Goal: Complete application form: Complete application form

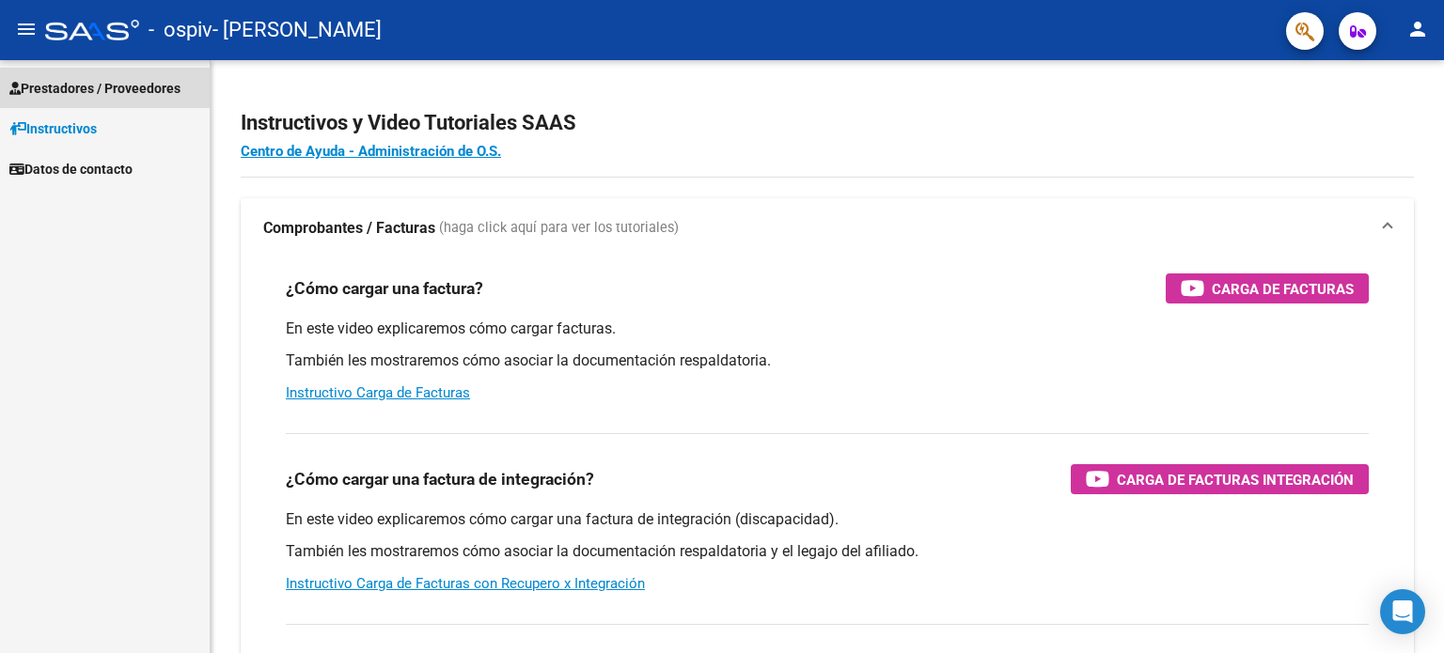
click at [107, 97] on span "Prestadores / Proveedores" at bounding box center [94, 88] width 171 height 21
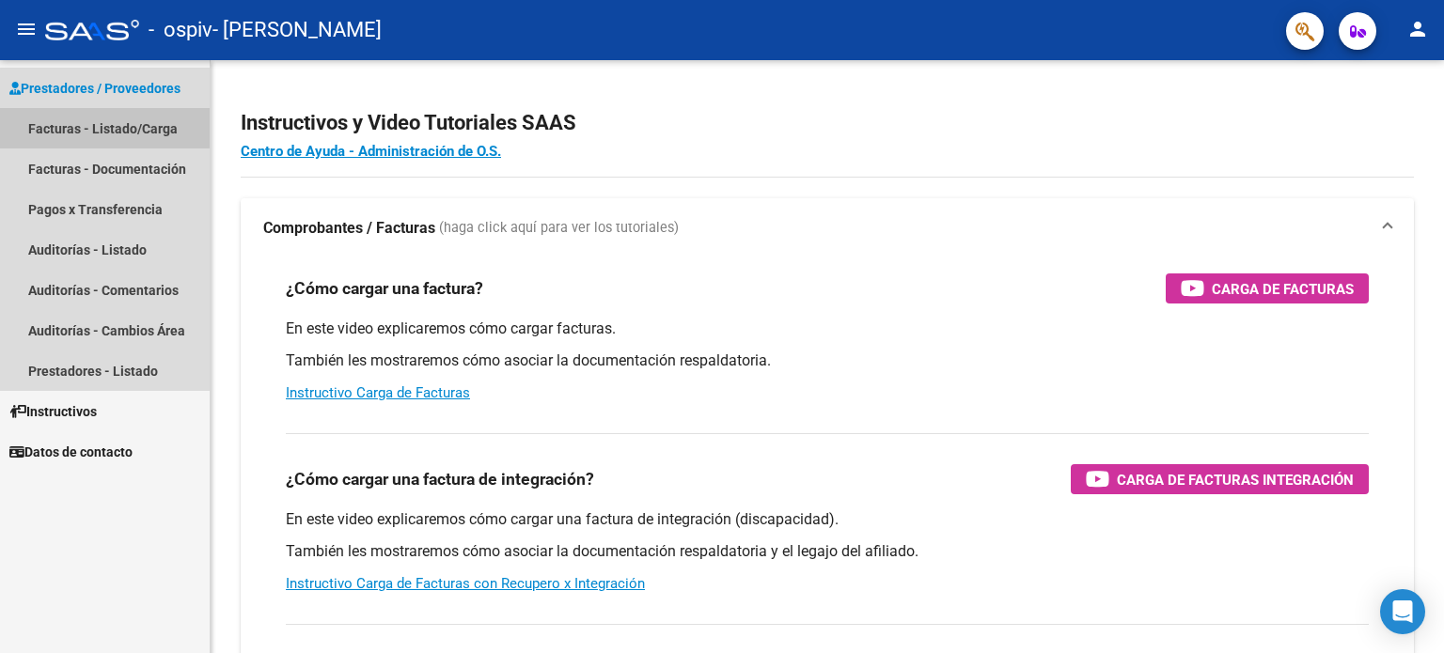
click at [85, 127] on link "Facturas - Listado/Carga" at bounding box center [105, 128] width 210 height 40
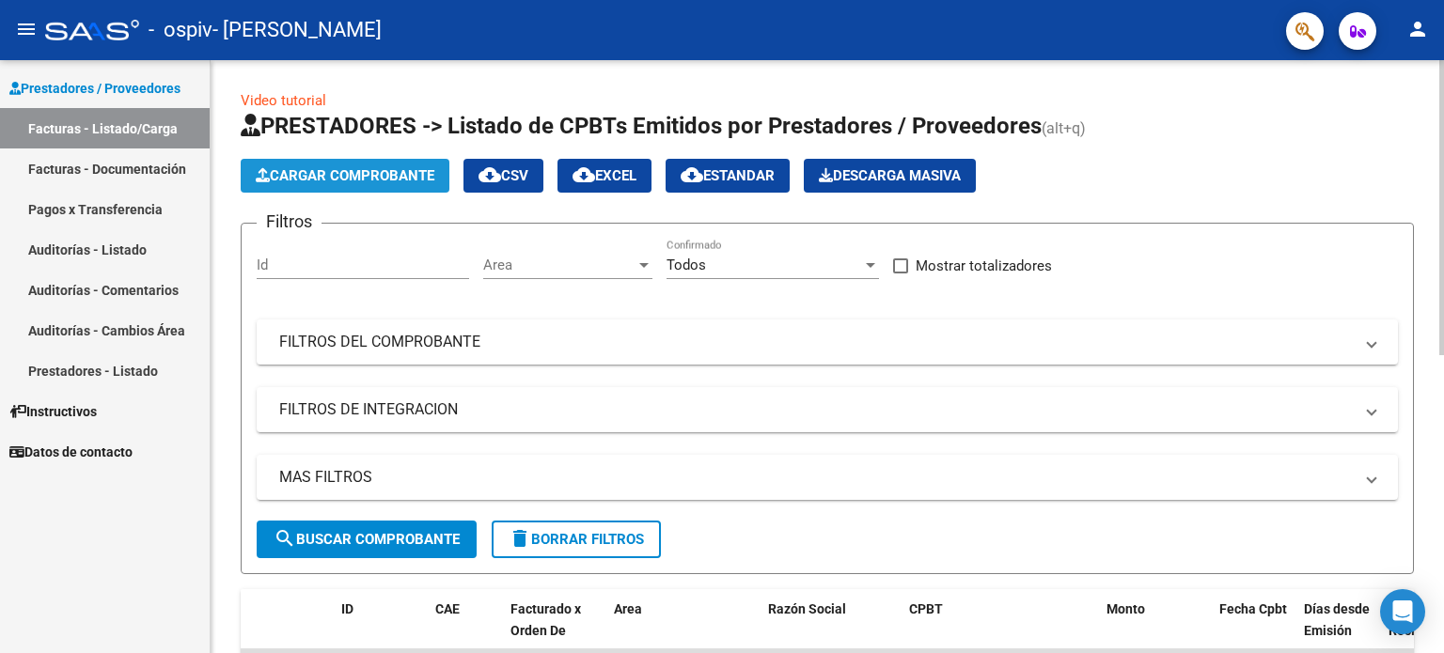
click at [311, 176] on span "Cargar Comprobante" at bounding box center [345, 175] width 179 height 17
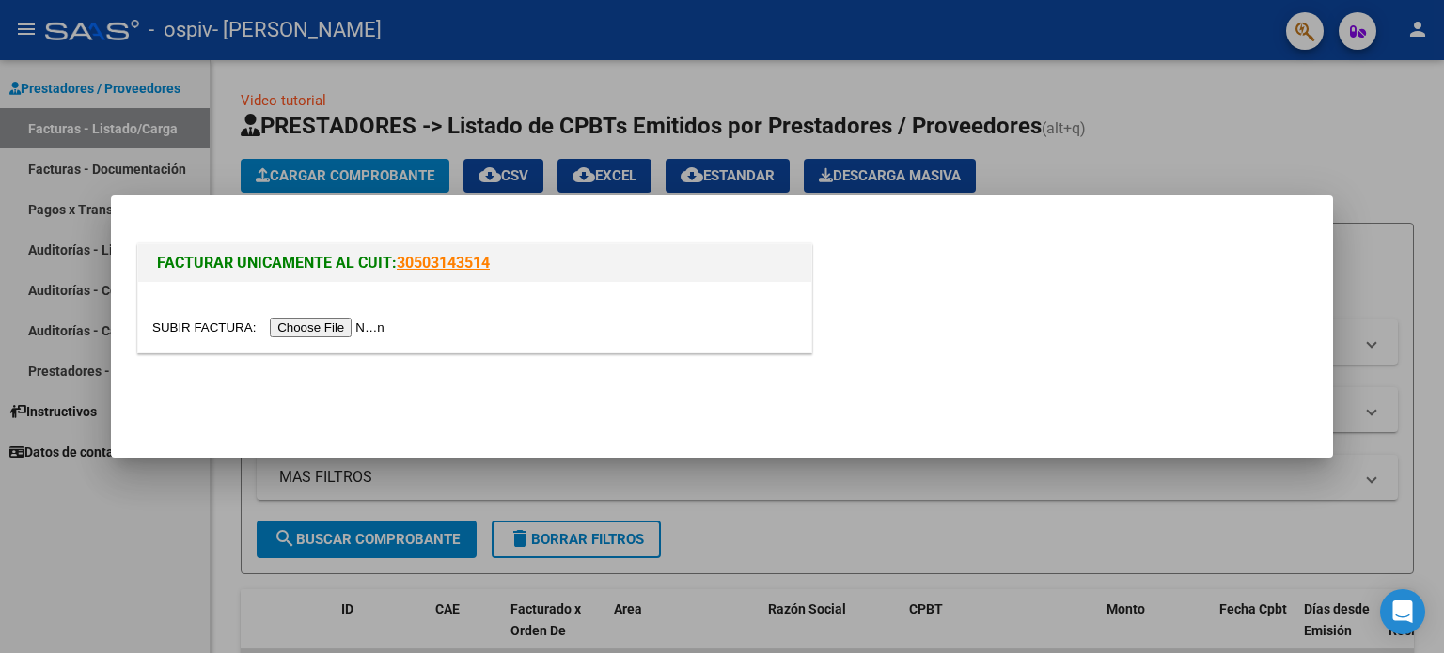
click at [326, 332] on input "file" at bounding box center [271, 328] width 238 height 20
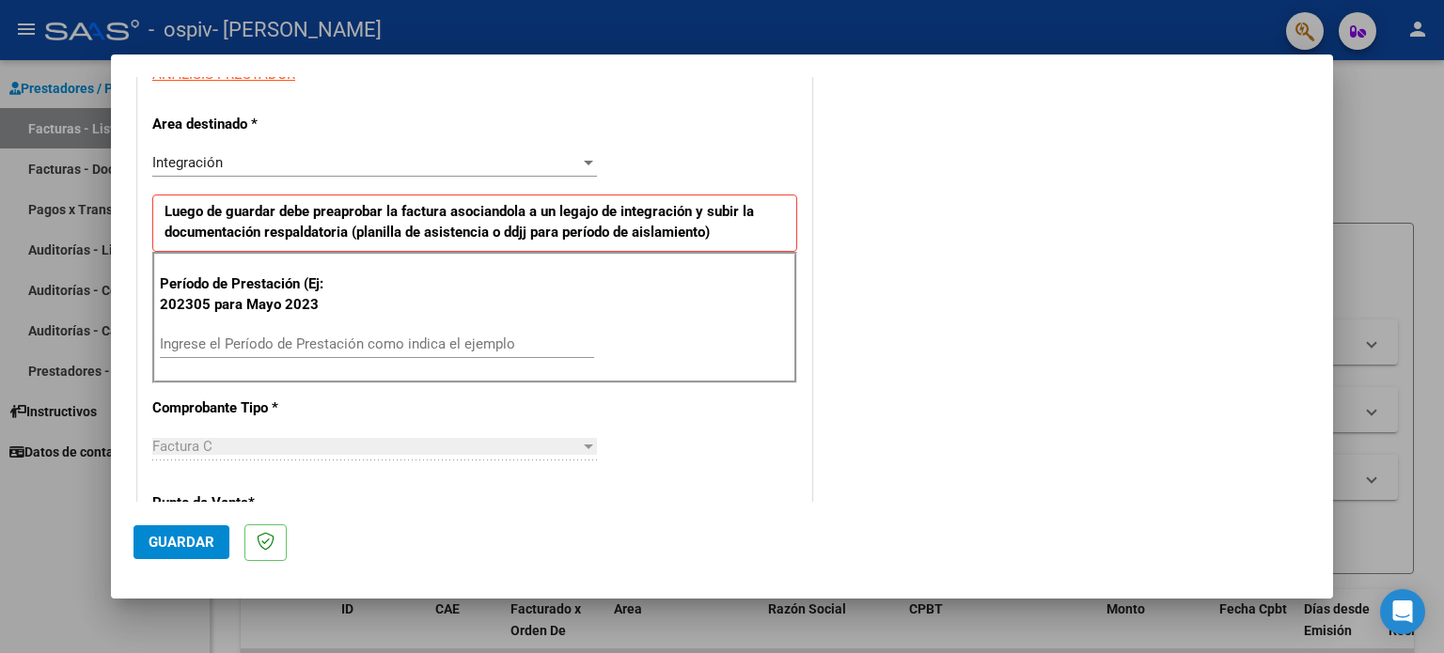
scroll to position [376, 0]
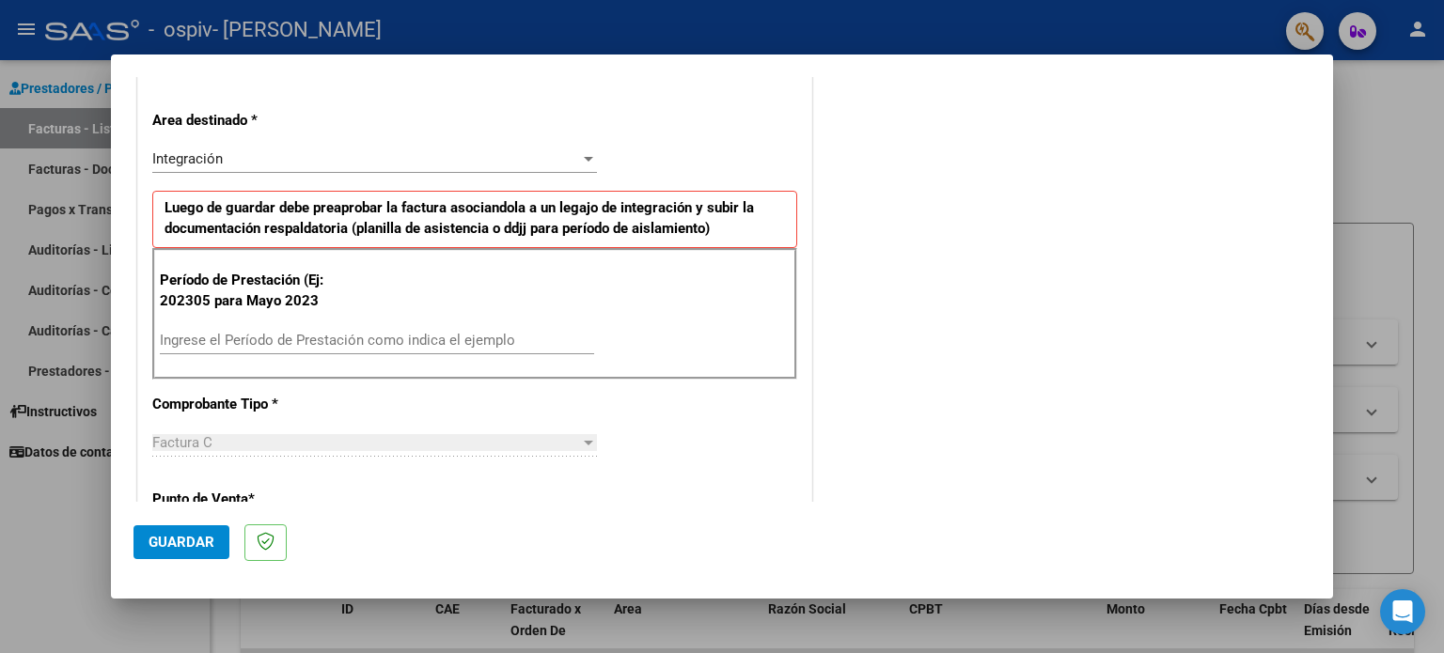
click at [332, 337] on input "Ingrese el Período de Prestación como indica el ejemplo" at bounding box center [377, 340] width 434 height 17
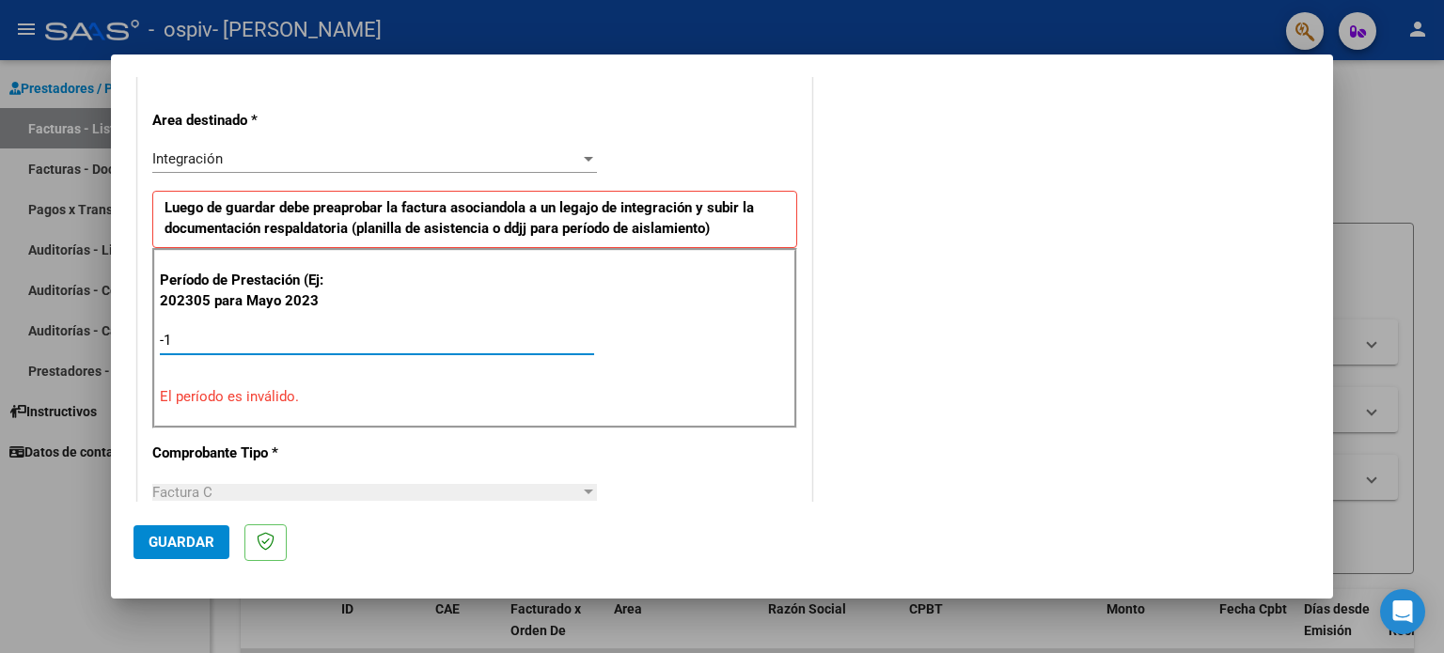
type input "-2"
click at [332, 337] on input "-2" at bounding box center [377, 340] width 434 height 17
type input "-2"
click at [332, 337] on input "-2" at bounding box center [377, 340] width 434 height 17
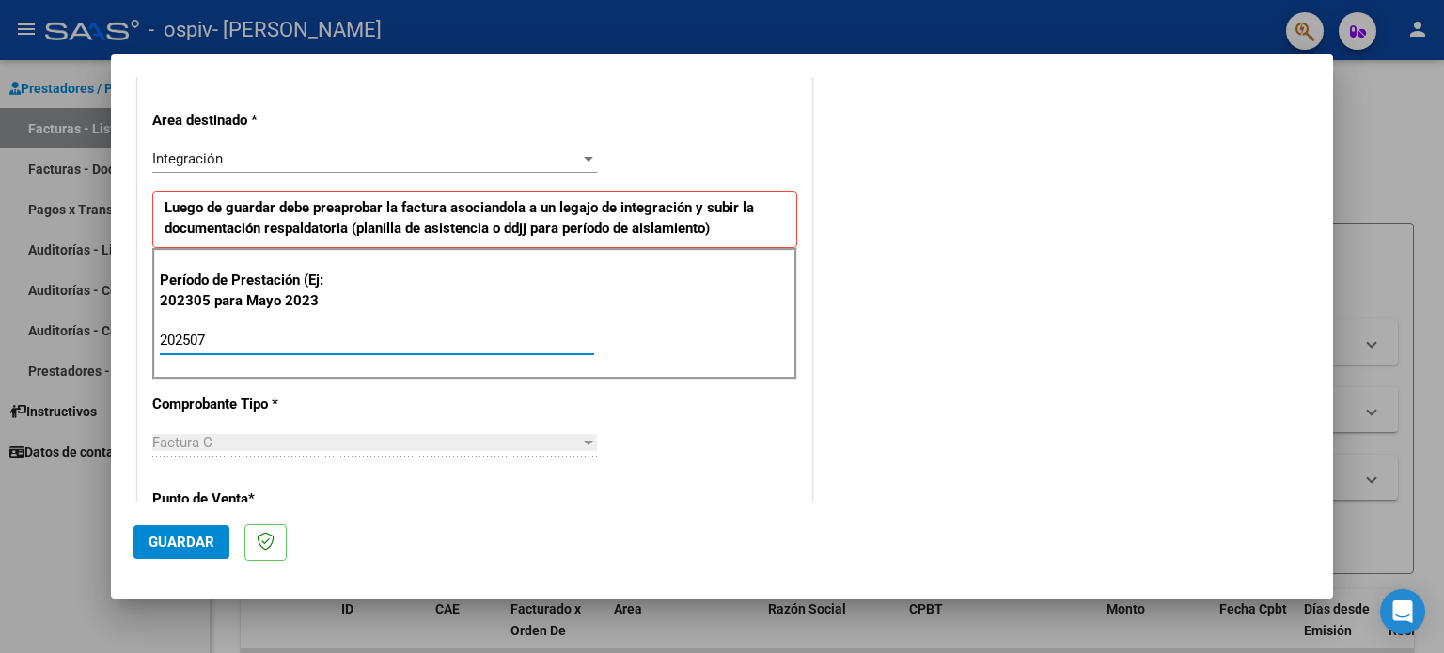
type input "202507"
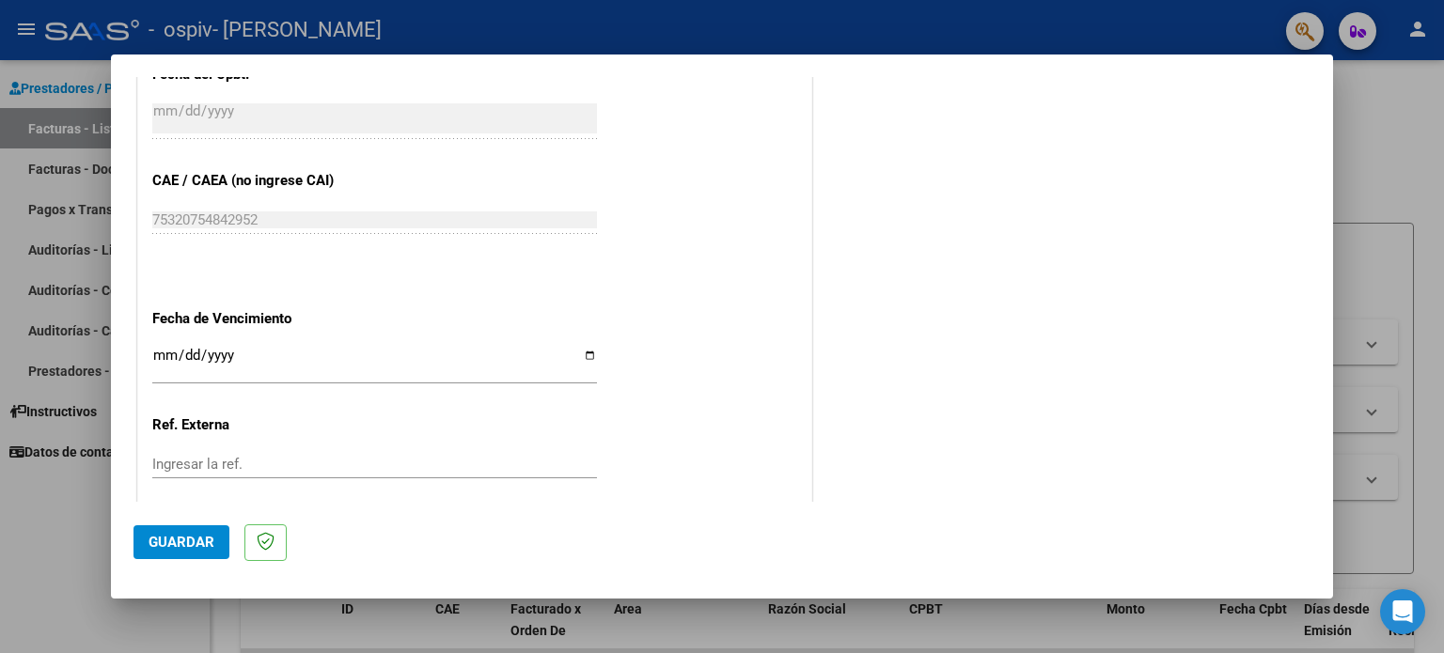
scroll to position [1091, 0]
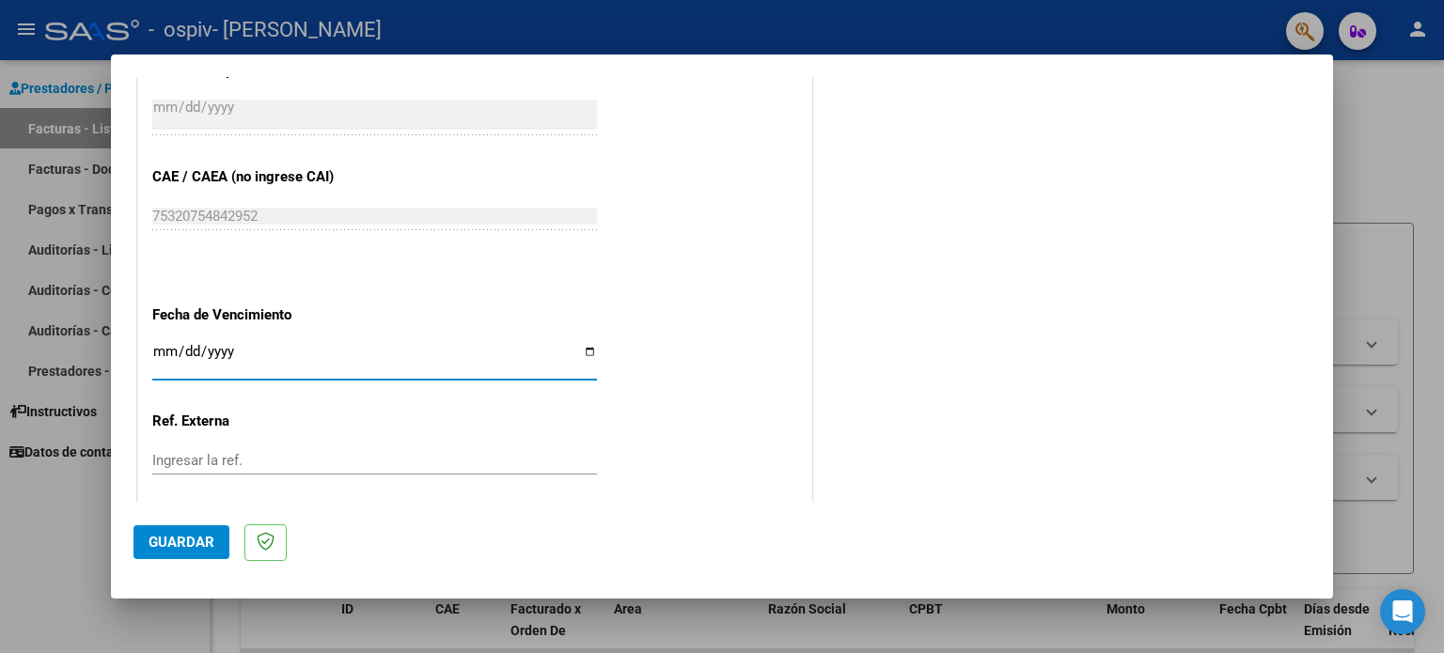
click at [585, 353] on input "Ingresar la fecha" at bounding box center [374, 359] width 445 height 30
type input "[DATE]"
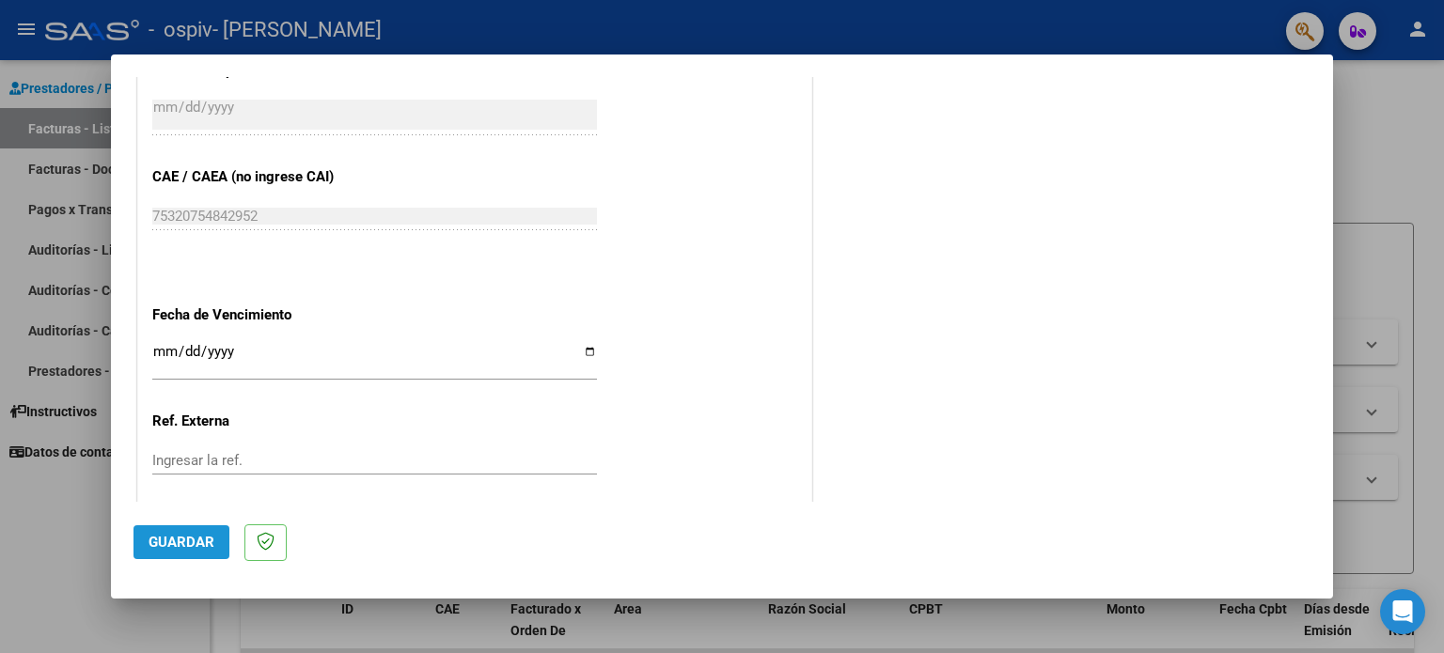
click at [181, 545] on span "Guardar" at bounding box center [182, 542] width 66 height 17
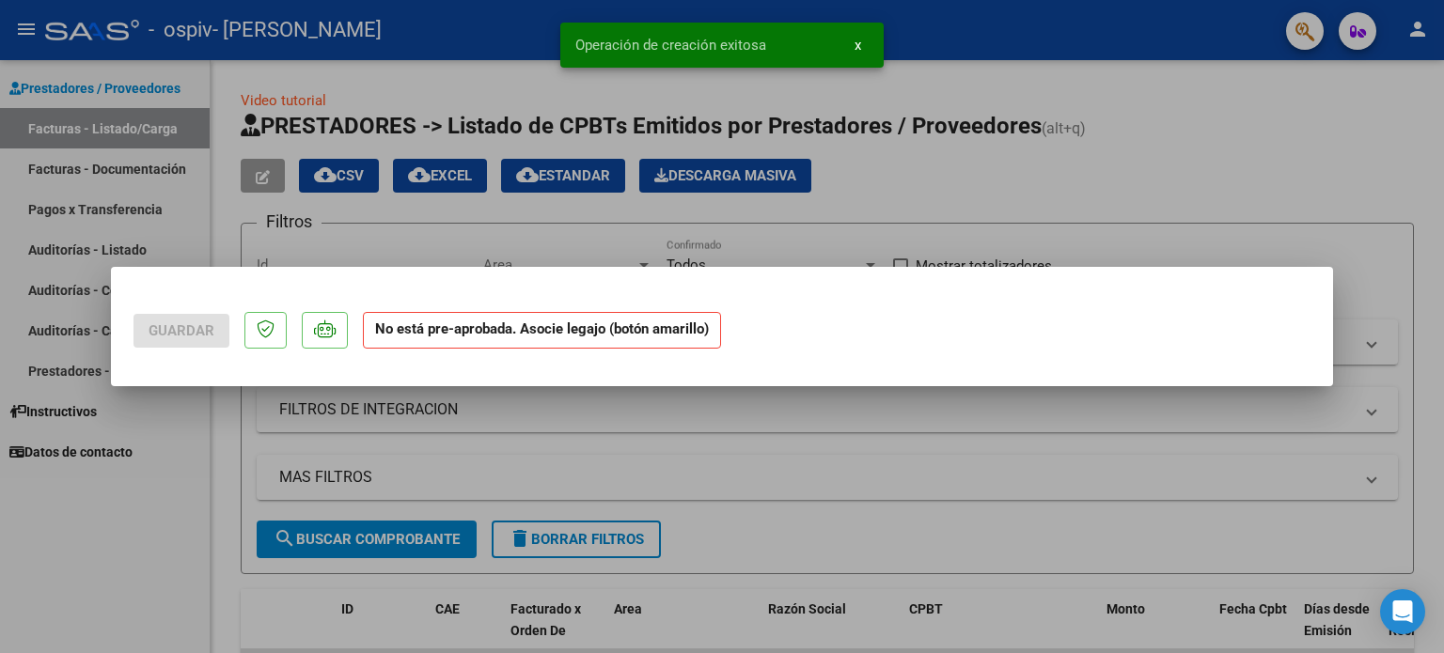
scroll to position [0, 0]
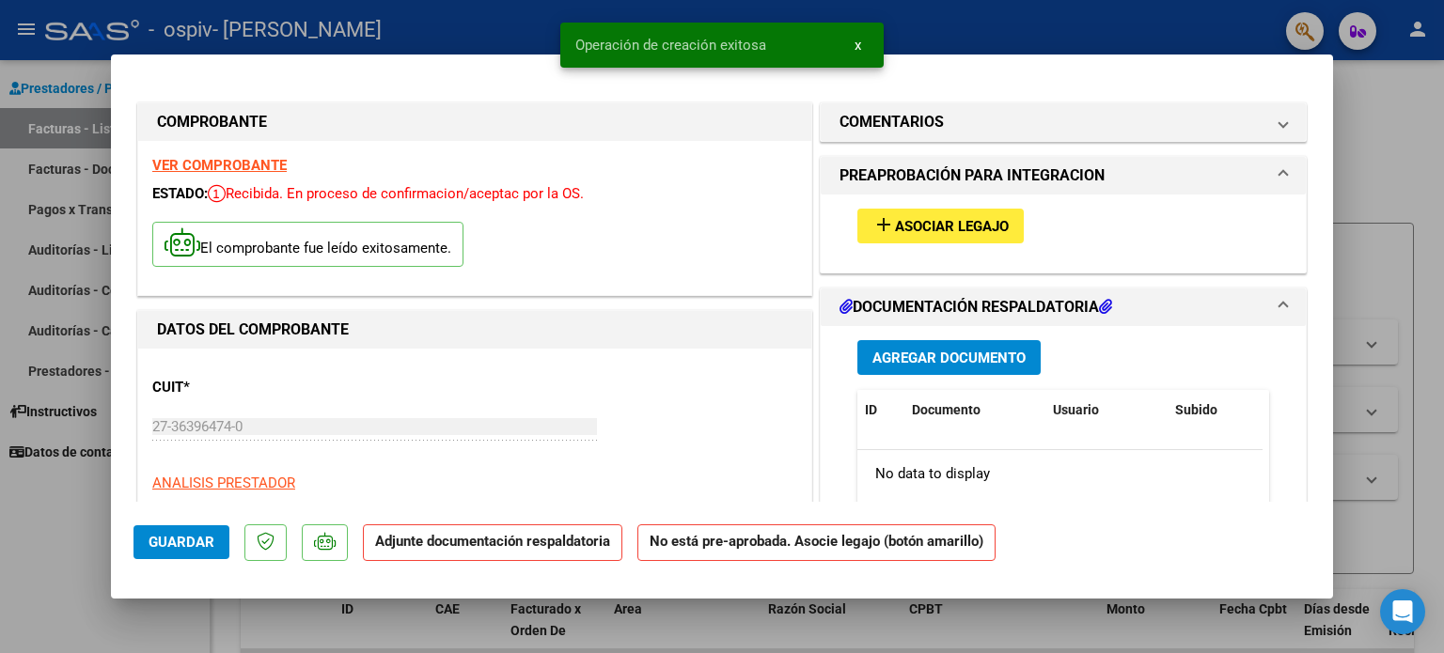
click at [921, 228] on span "Asociar Legajo" at bounding box center [952, 226] width 114 height 17
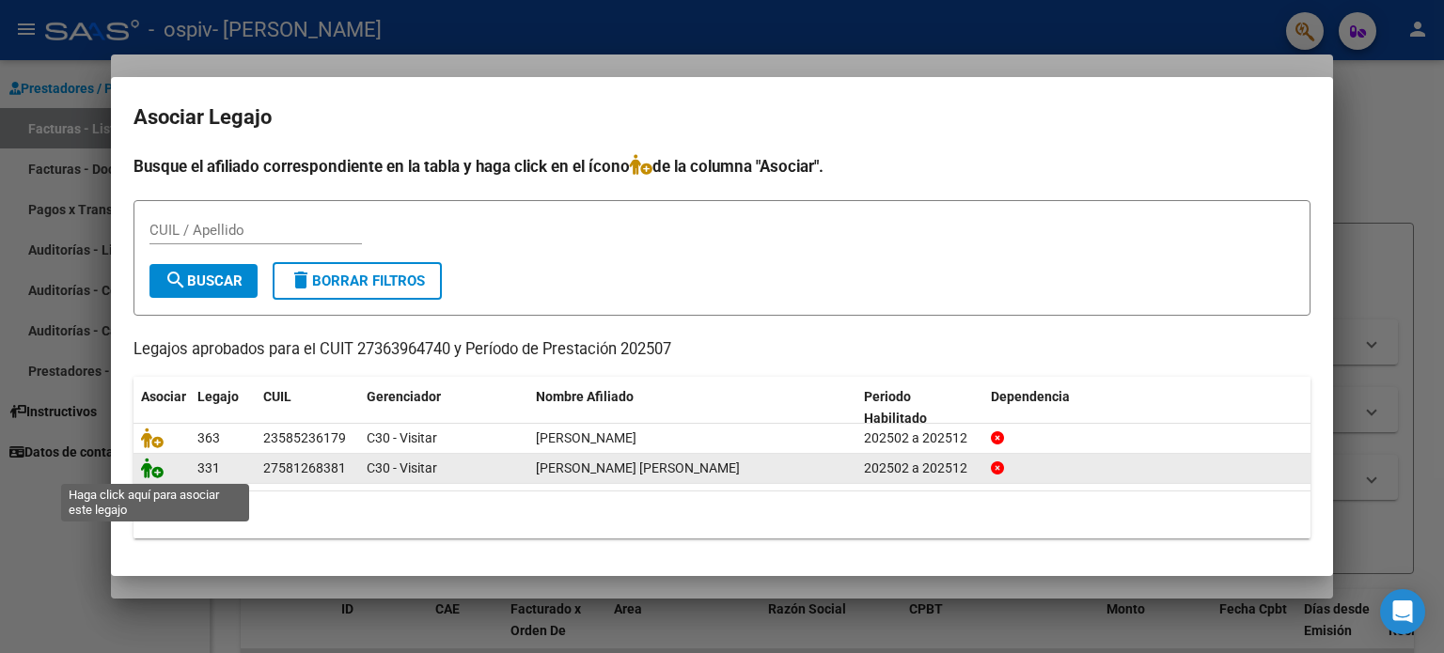
click at [160, 472] on icon at bounding box center [152, 468] width 23 height 21
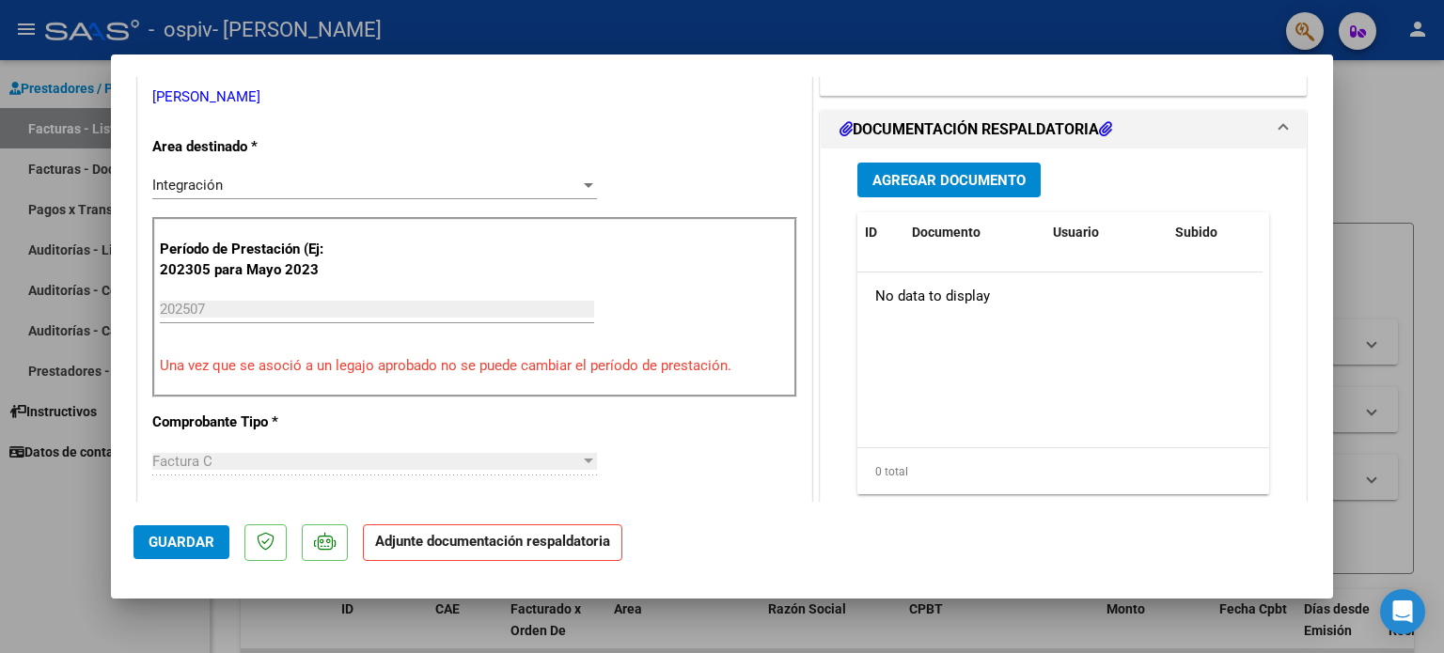
scroll to position [451, 0]
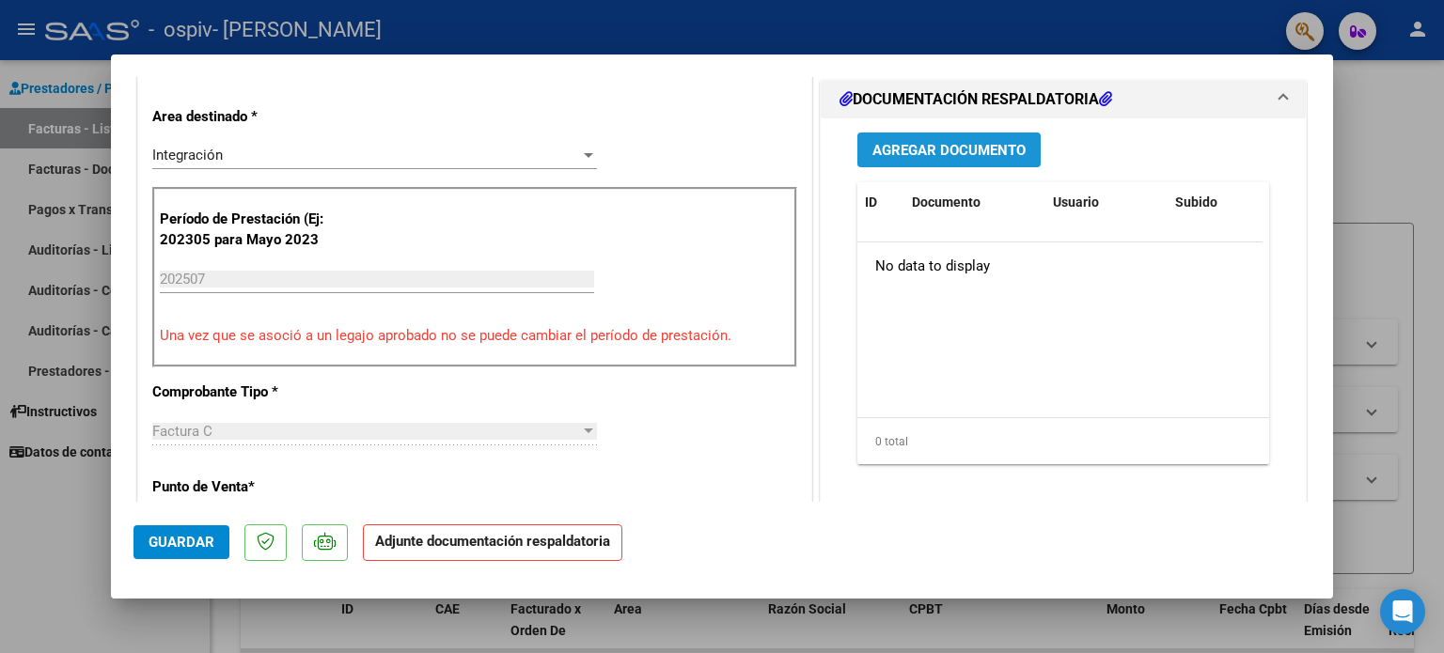
click at [923, 154] on span "Agregar Documento" at bounding box center [948, 150] width 153 height 17
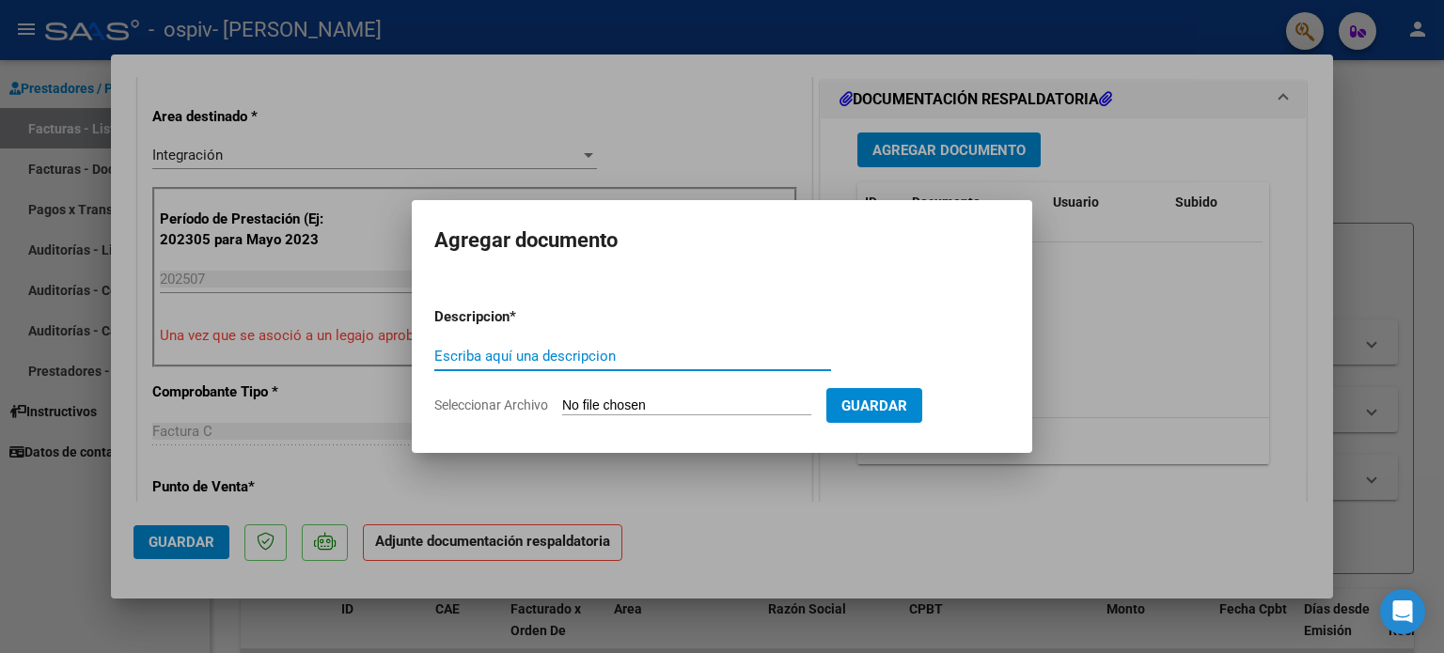
click at [501, 356] on input "Escriba aquí una descripcion" at bounding box center [632, 356] width 397 height 17
type input "presupuesto"
click at [474, 405] on span "Seleccionar Archivo" at bounding box center [491, 405] width 114 height 15
click at [562, 405] on input "Seleccionar Archivo" at bounding box center [686, 407] width 249 height 18
type input "C:\fakepath\Presu autorizado [PERSON_NAME].pdf"
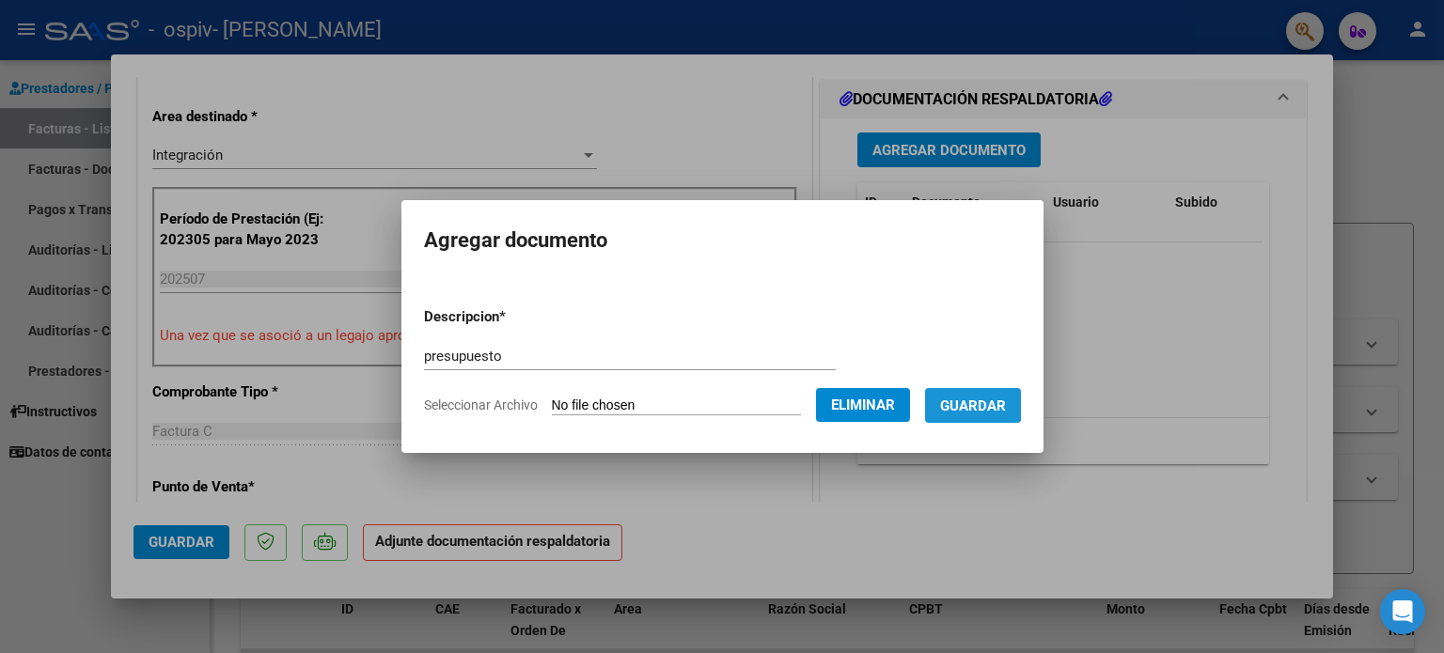
click at [976, 403] on span "Guardar" at bounding box center [973, 406] width 66 height 17
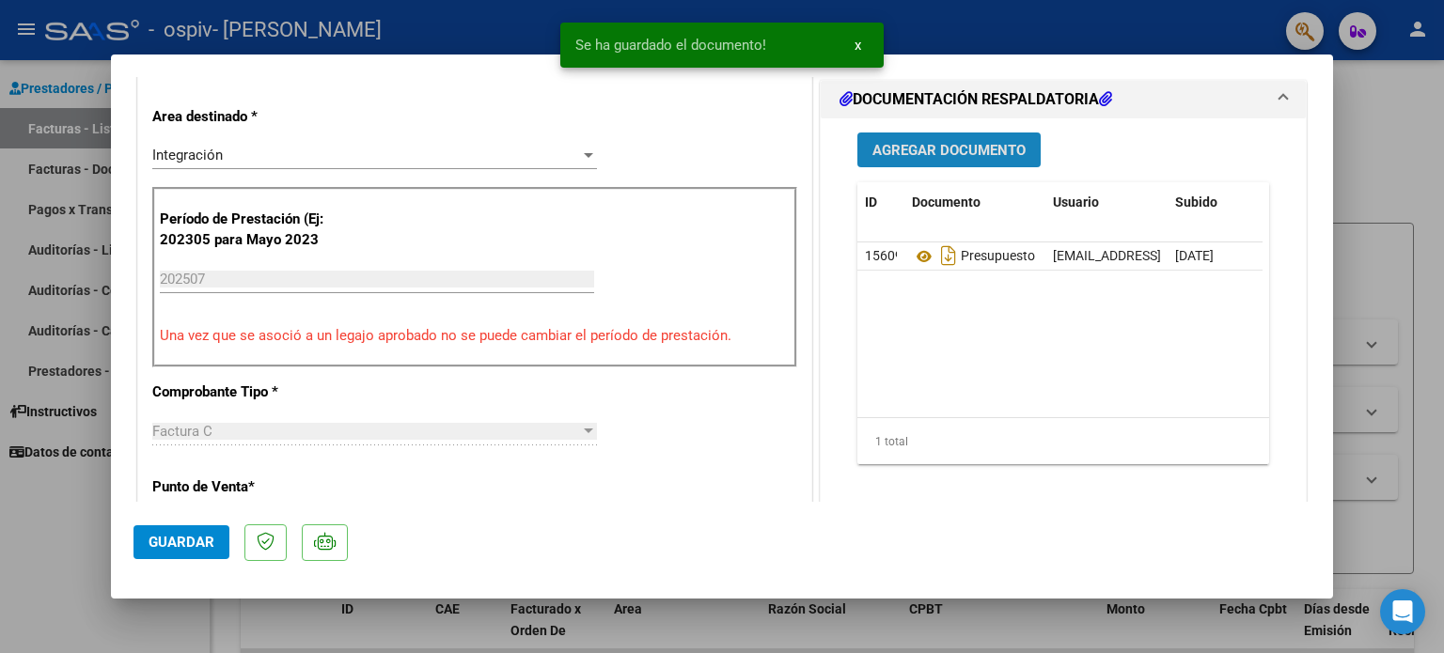
click at [885, 154] on span "Agregar Documento" at bounding box center [948, 150] width 153 height 17
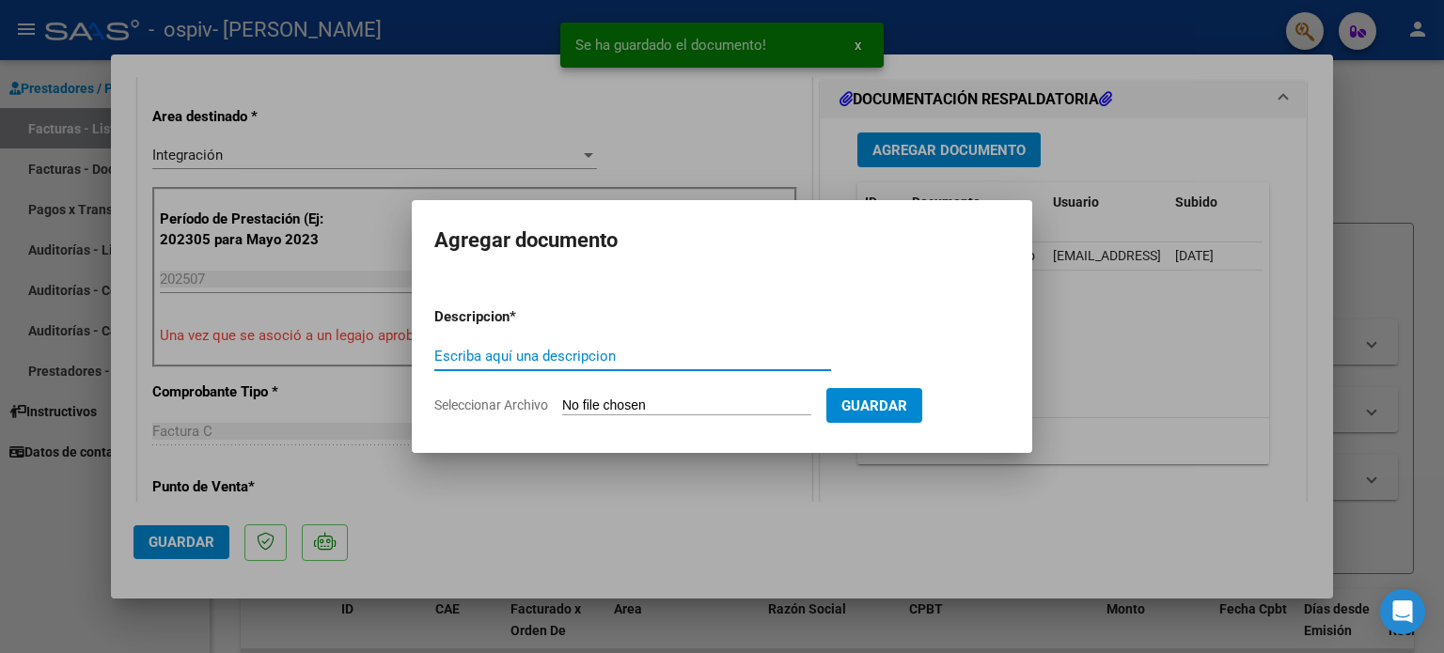
click at [522, 353] on input "Escriba aquí una descripcion" at bounding box center [632, 356] width 397 height 17
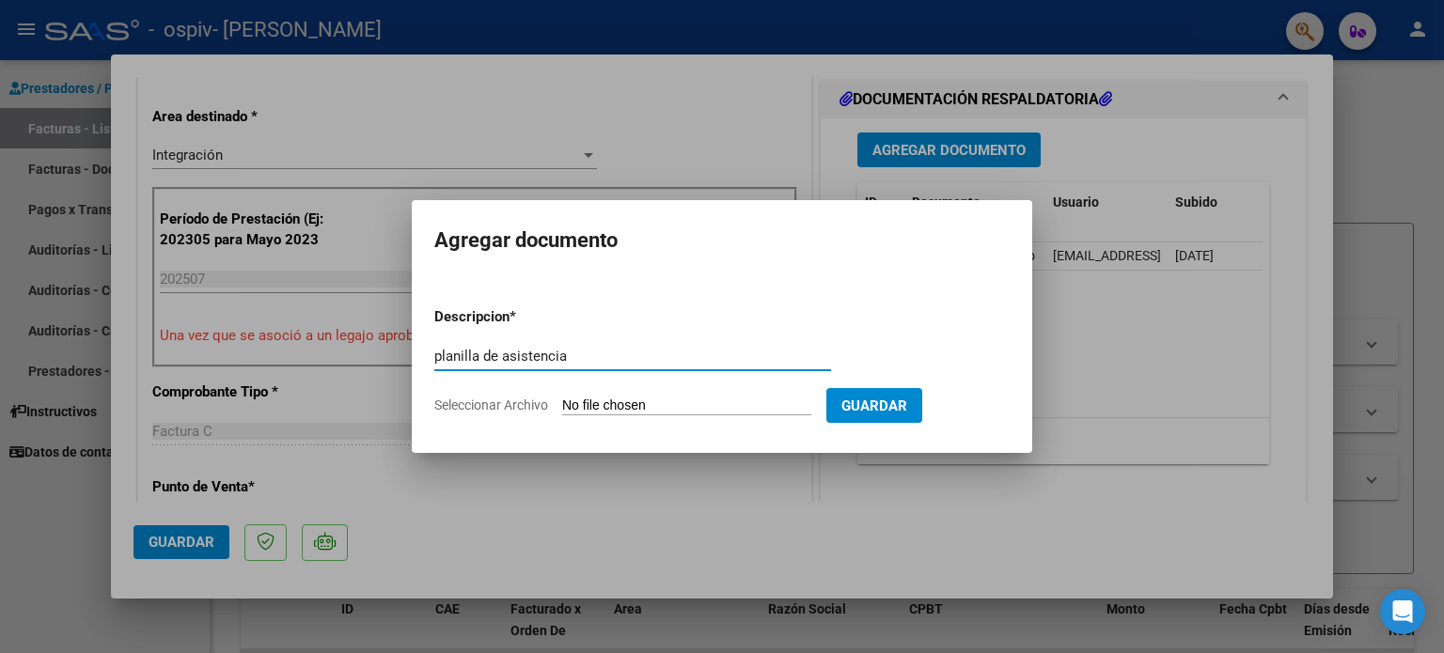
type input "planilla de asistencia"
click at [515, 401] on span "Seleccionar Archivo" at bounding box center [491, 405] width 114 height 15
click at [562, 401] on input "Seleccionar Archivo" at bounding box center [686, 407] width 249 height 18
type input "C:\fakepath\PL [PERSON_NAME].pdf"
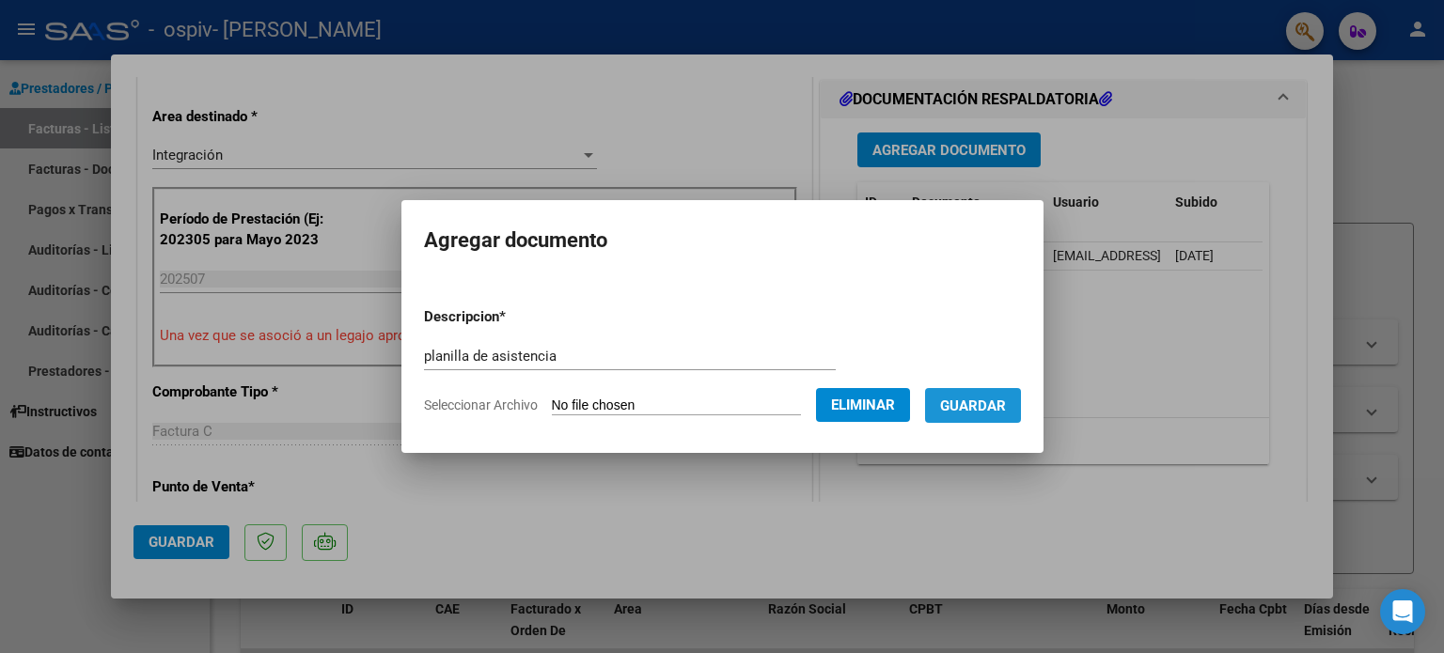
click at [1003, 411] on span "Guardar" at bounding box center [973, 406] width 66 height 17
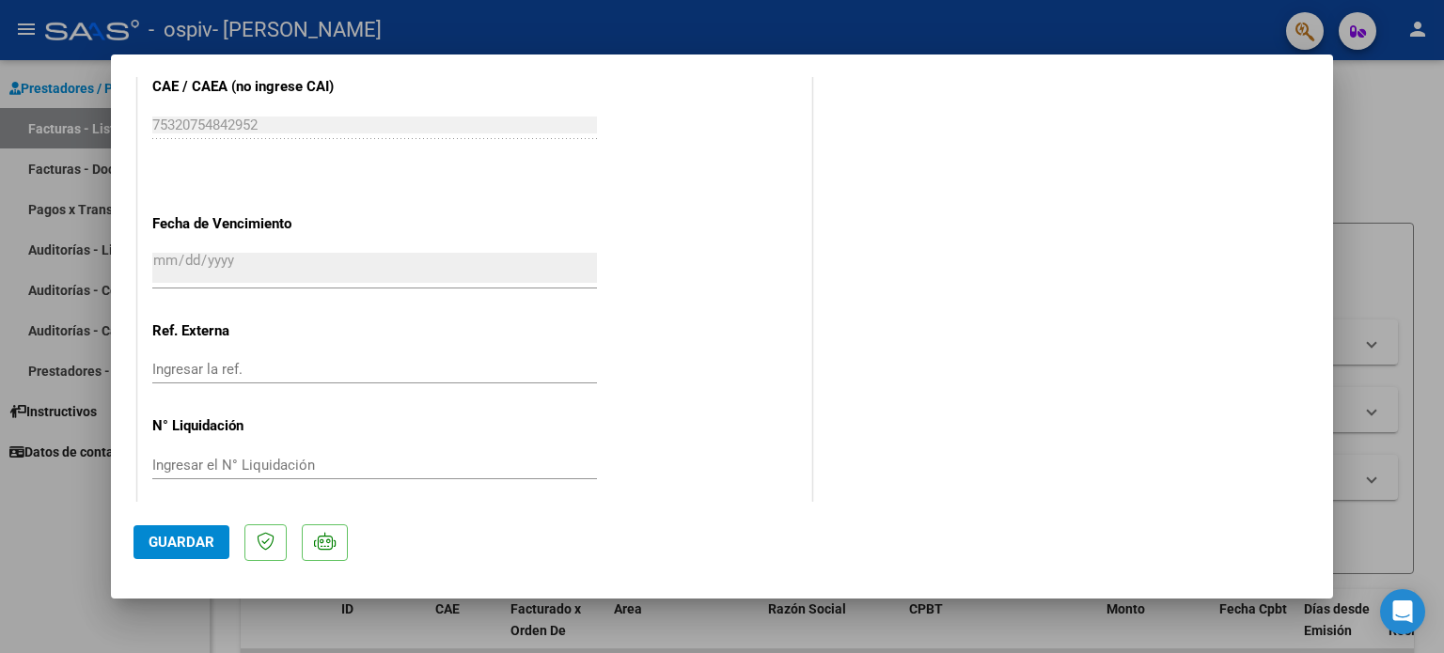
scroll to position [1256, 0]
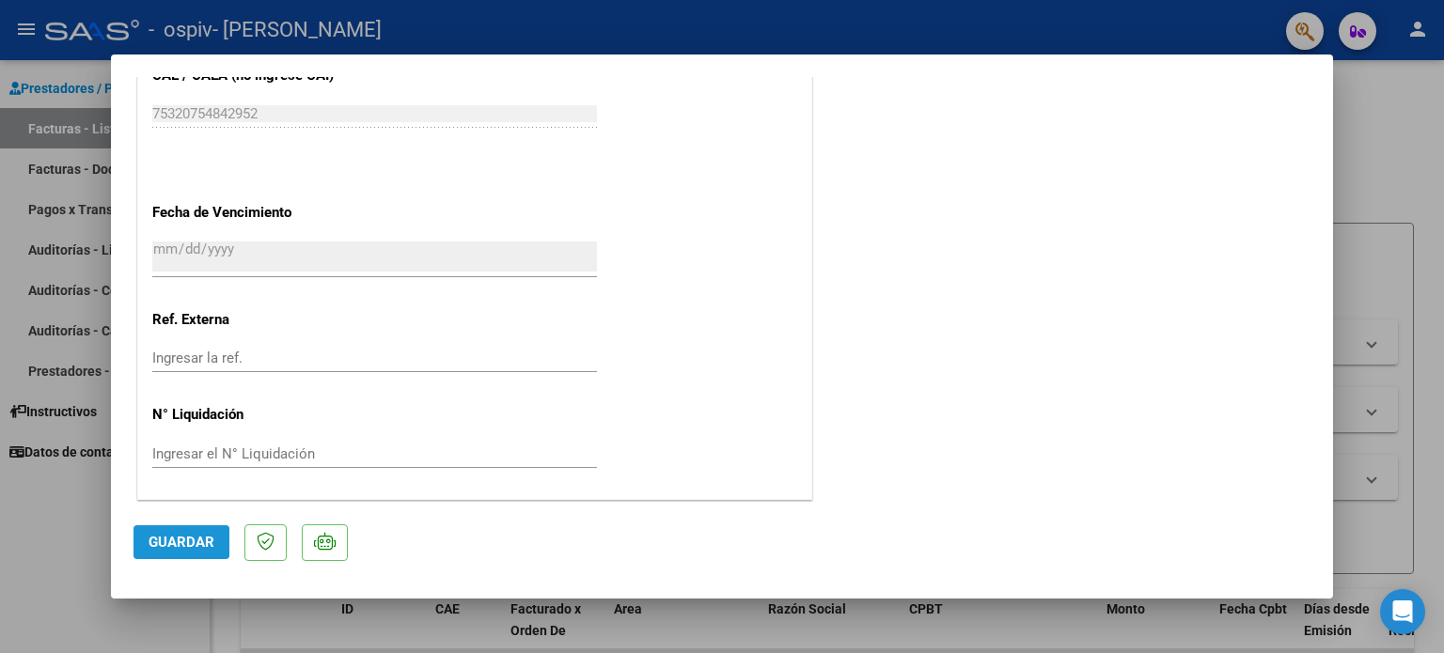
click at [194, 546] on span "Guardar" at bounding box center [182, 542] width 66 height 17
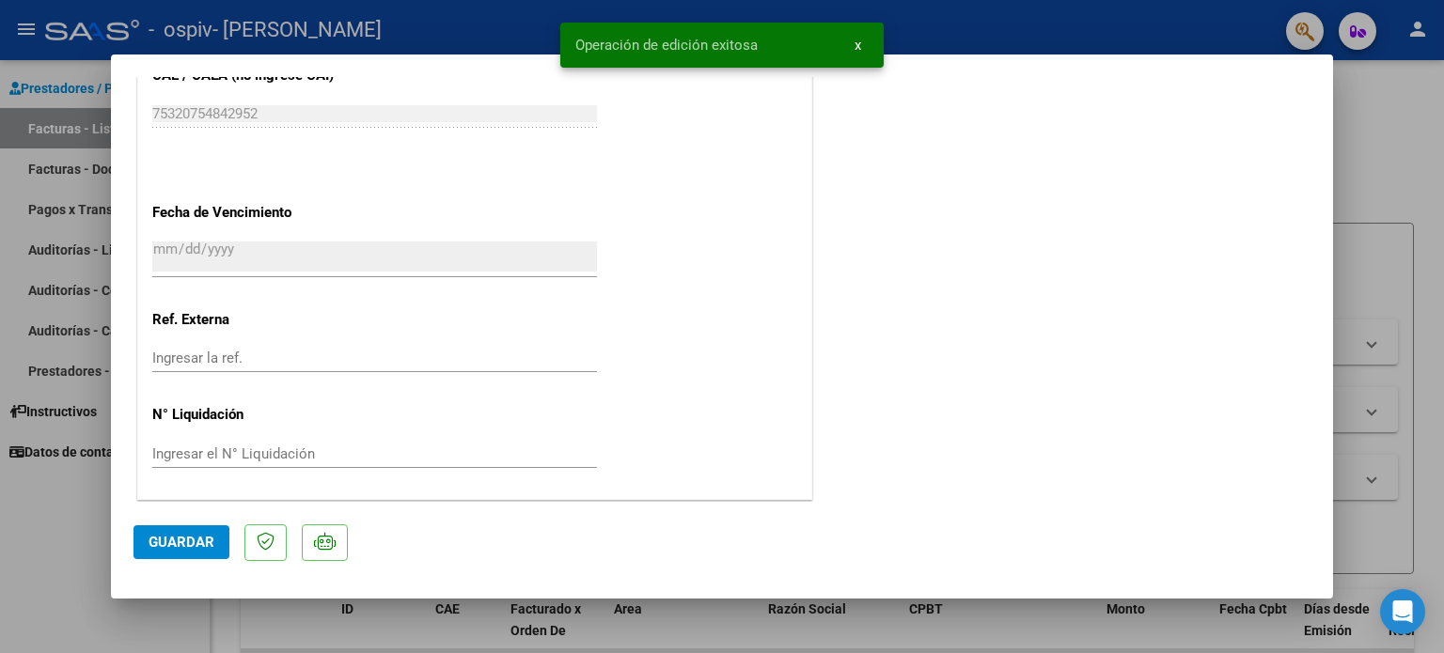
click at [1443, 86] on div at bounding box center [722, 326] width 1444 height 653
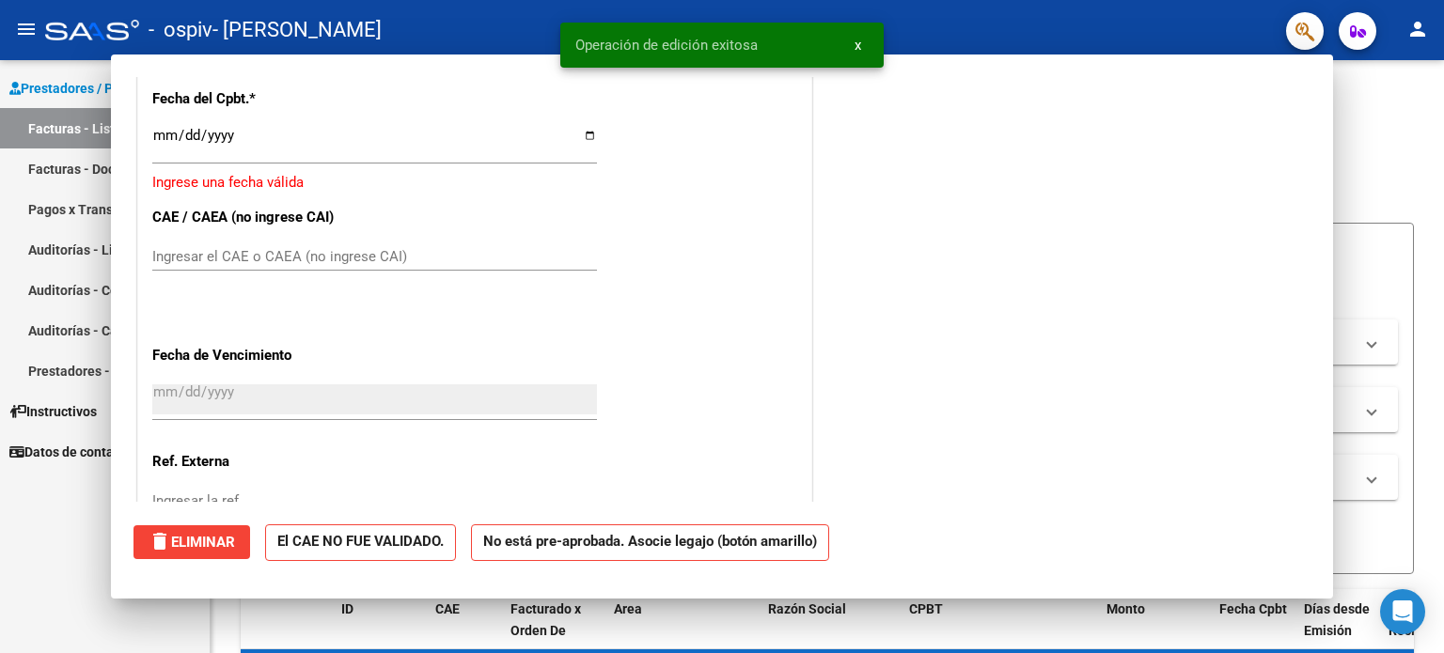
scroll to position [0, 0]
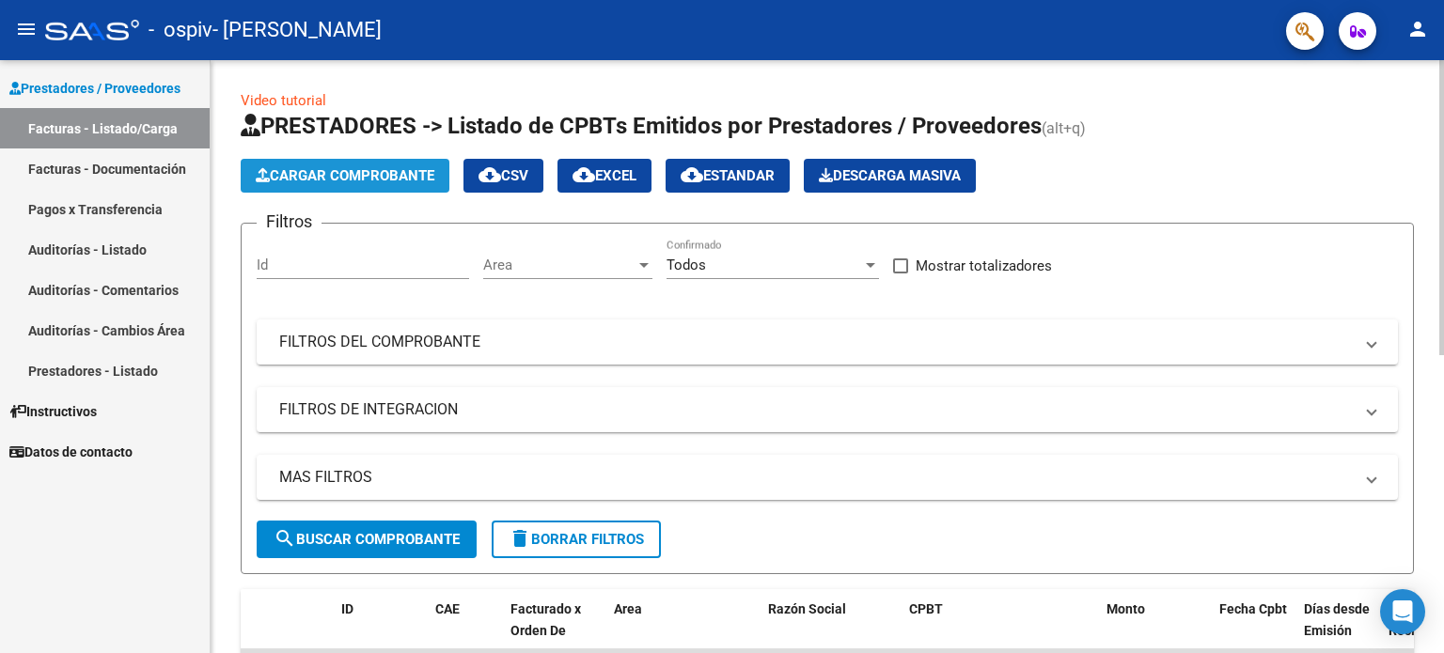
click at [310, 181] on span "Cargar Comprobante" at bounding box center [345, 175] width 179 height 17
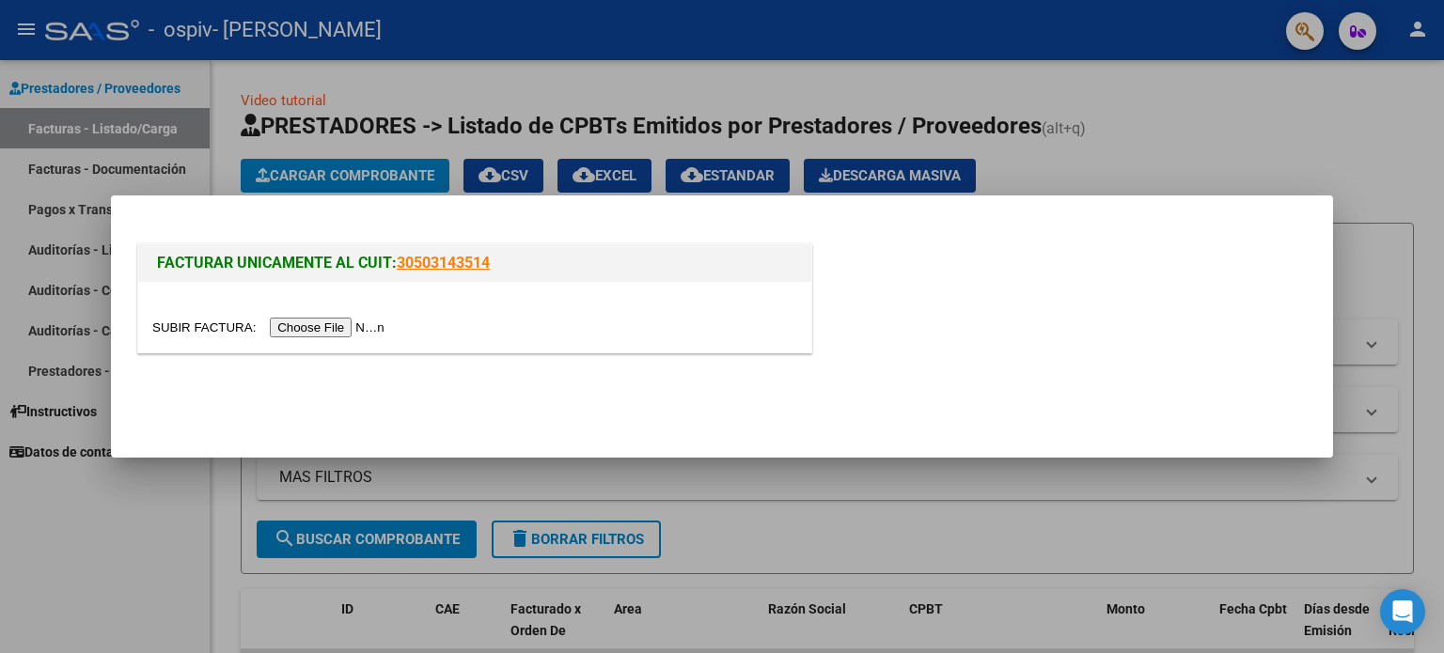
click at [322, 322] on input "file" at bounding box center [271, 328] width 238 height 20
click at [359, 319] on input "file" at bounding box center [271, 328] width 238 height 20
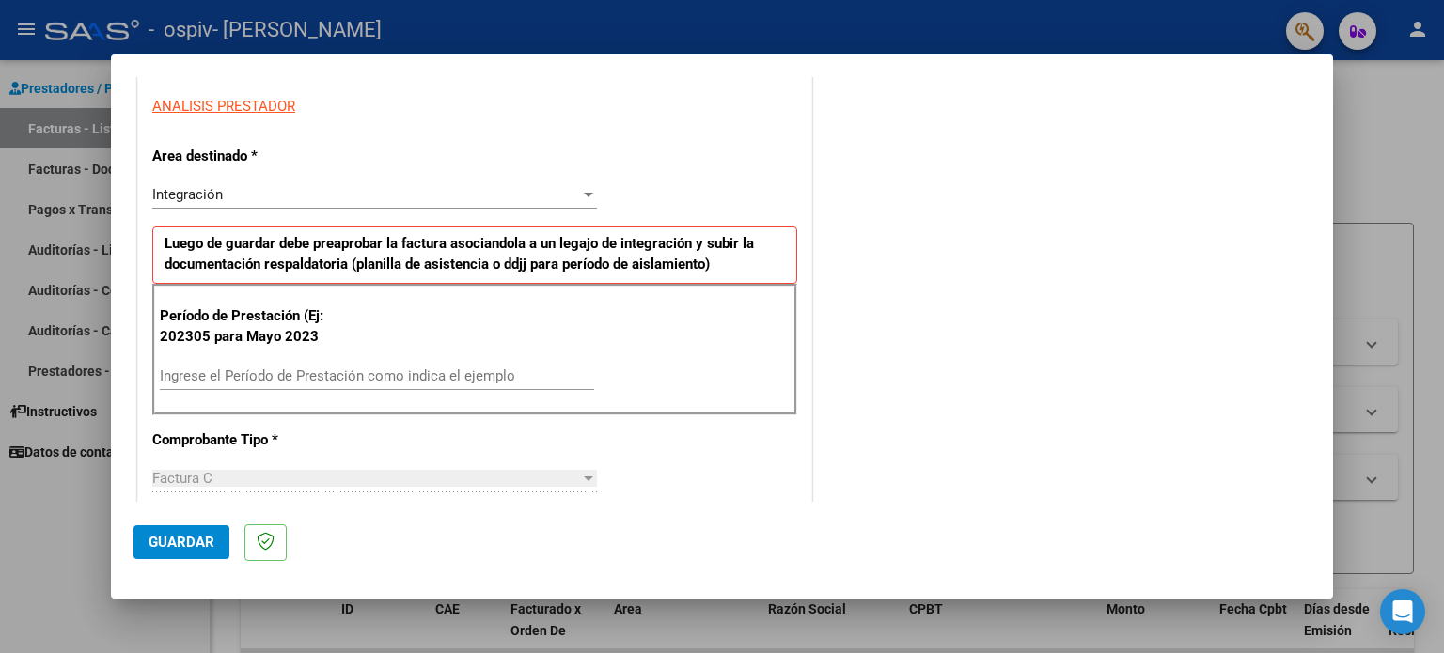
scroll to position [376, 0]
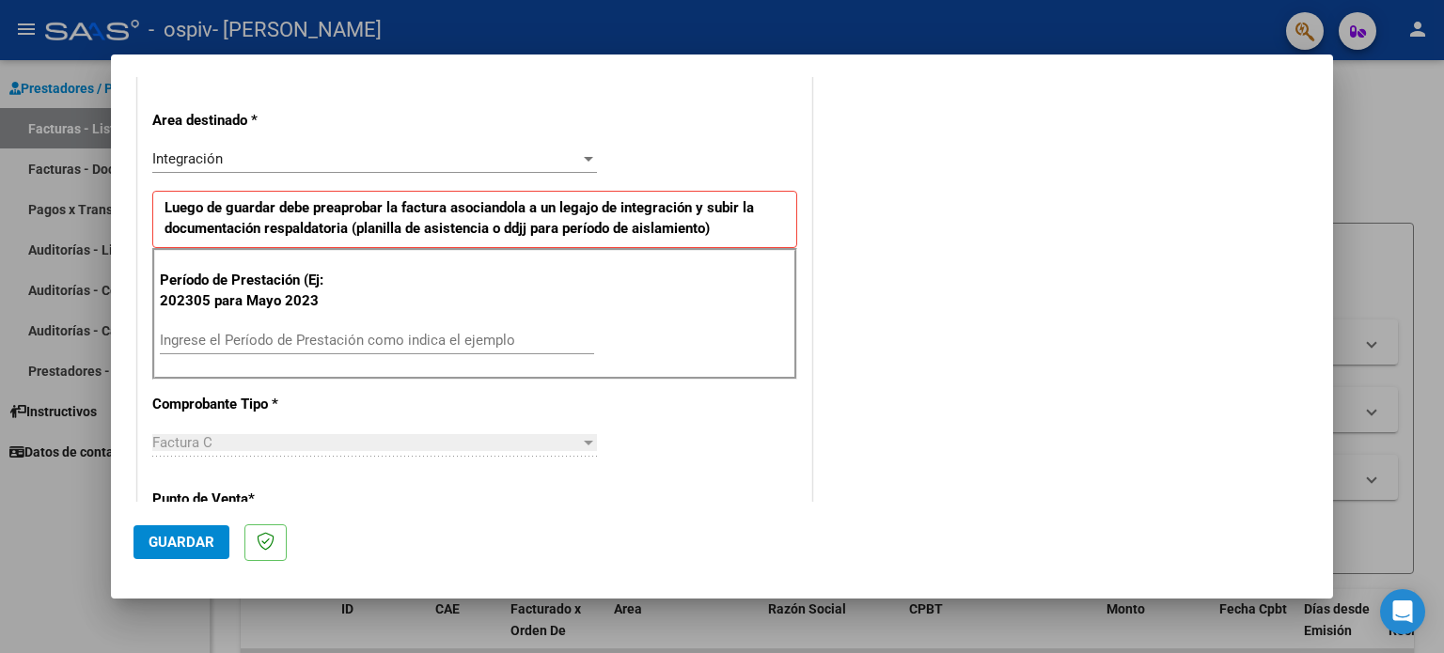
click at [185, 332] on input "Ingrese el Período de Prestación como indica el ejemplo" at bounding box center [377, 340] width 434 height 17
type input "202507"
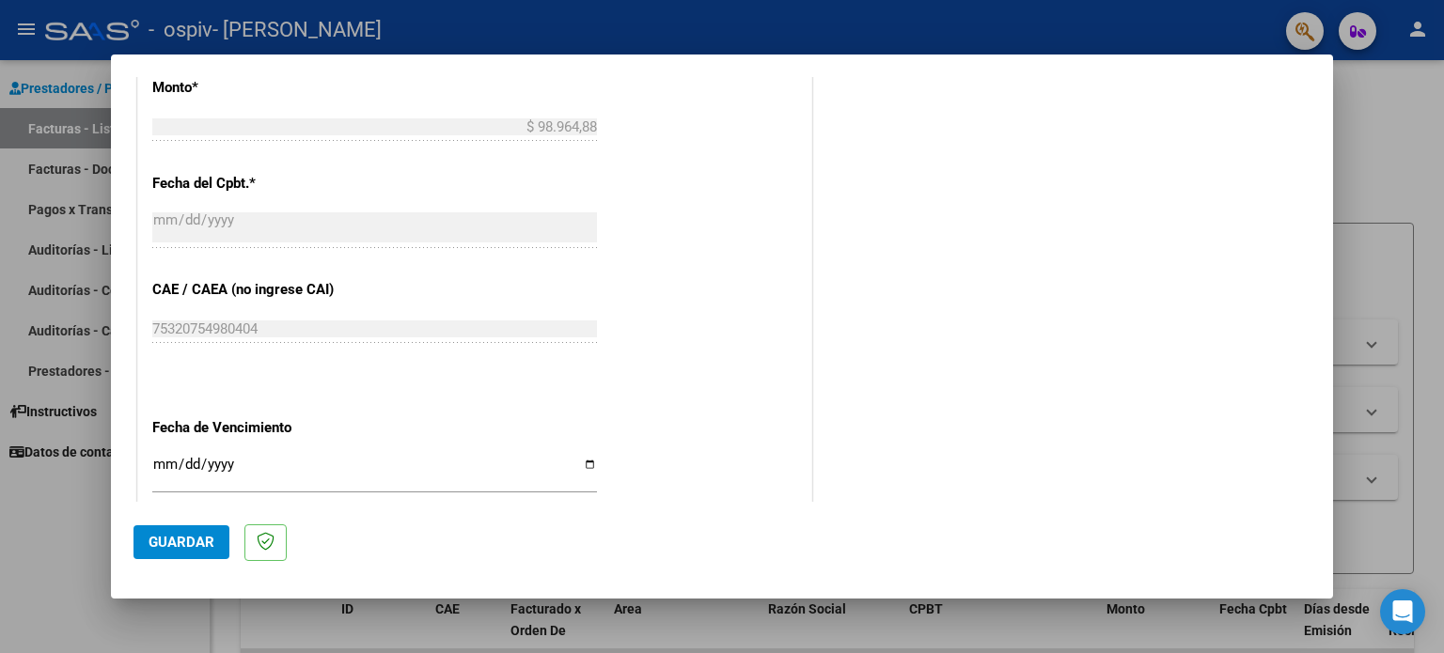
scroll to position [1015, 0]
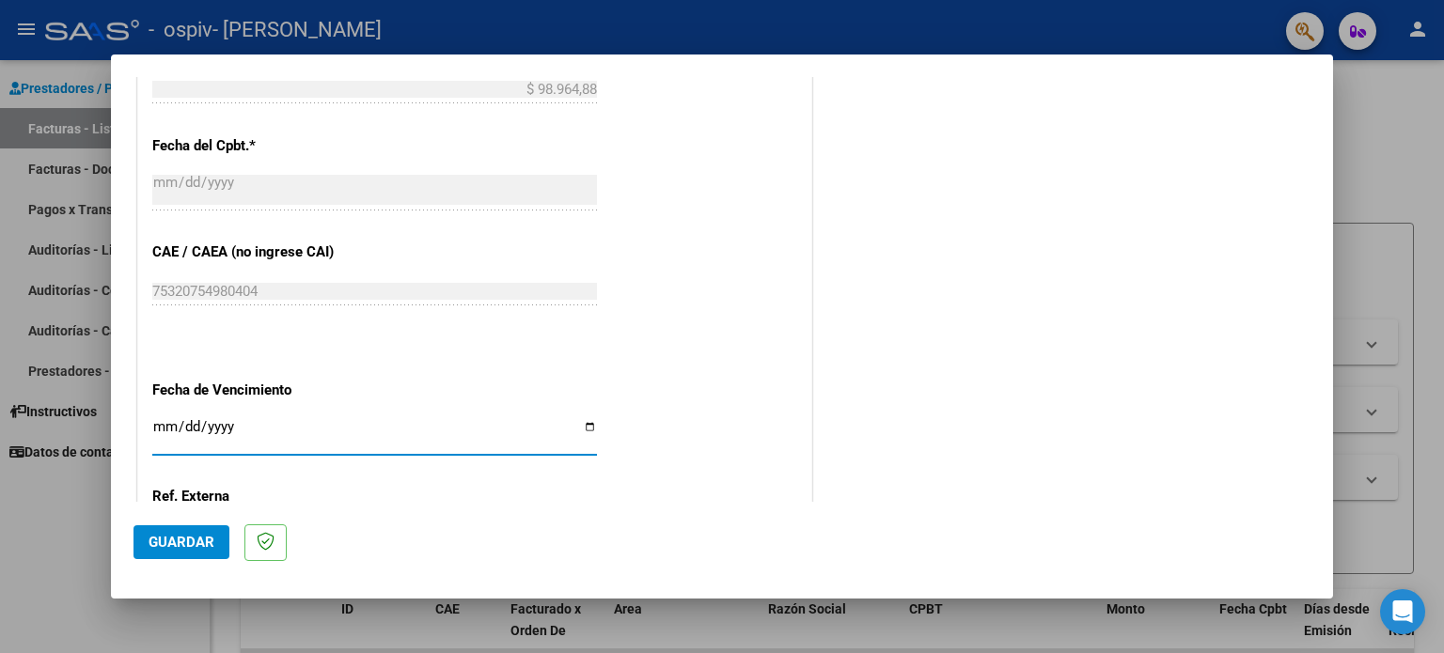
click at [587, 430] on input "Ingresar la fecha" at bounding box center [374, 434] width 445 height 30
type input "[DATE]"
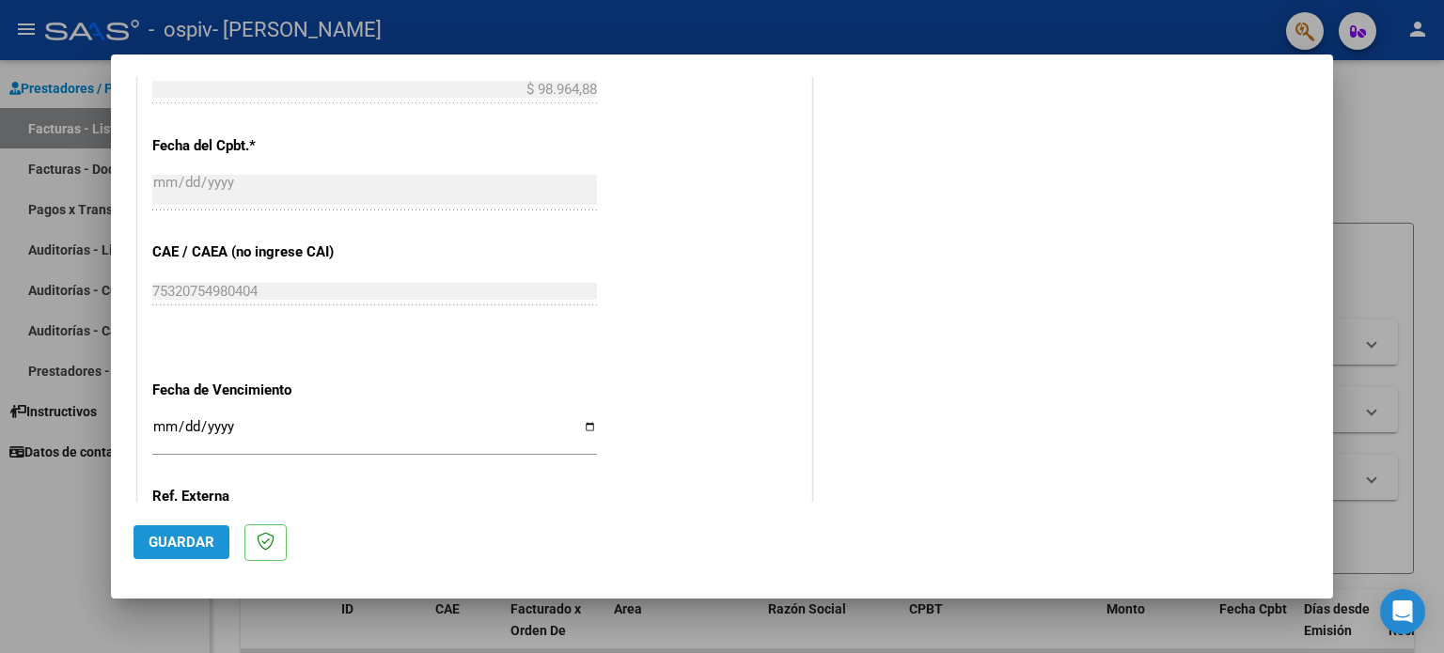
click at [184, 550] on span "Guardar" at bounding box center [182, 542] width 66 height 17
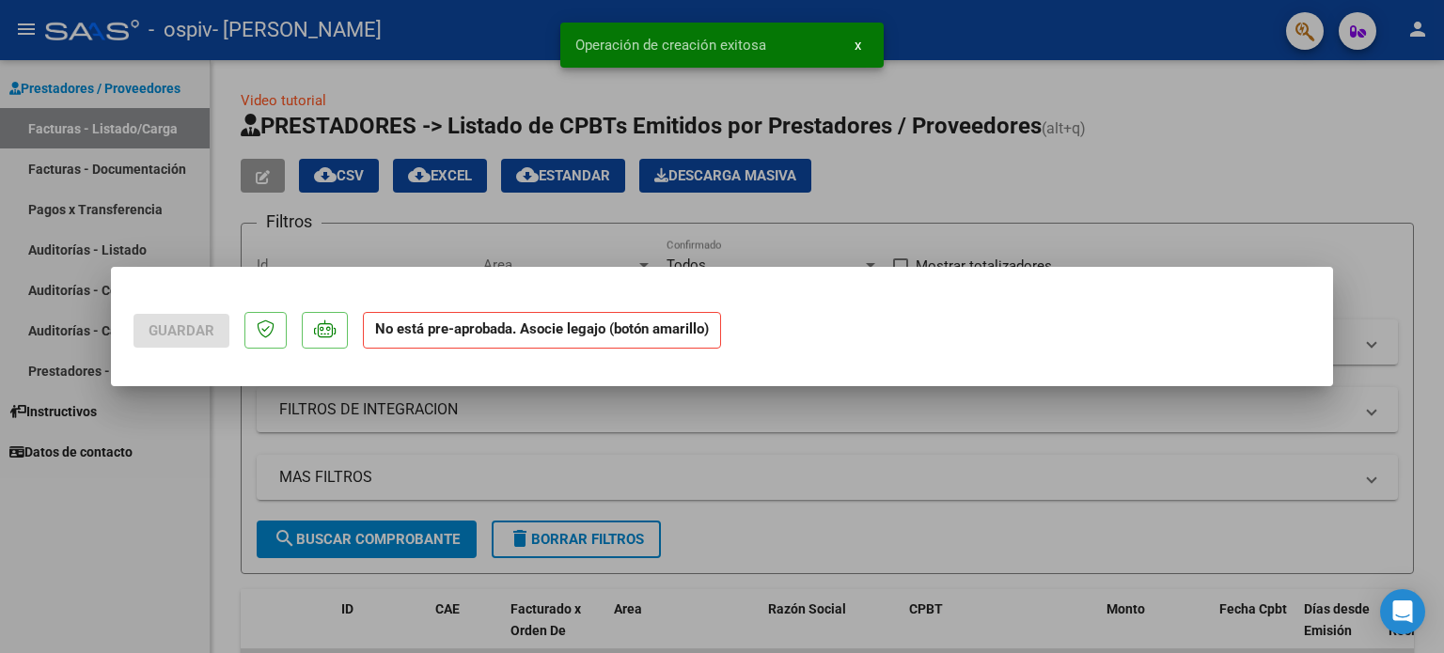
scroll to position [0, 0]
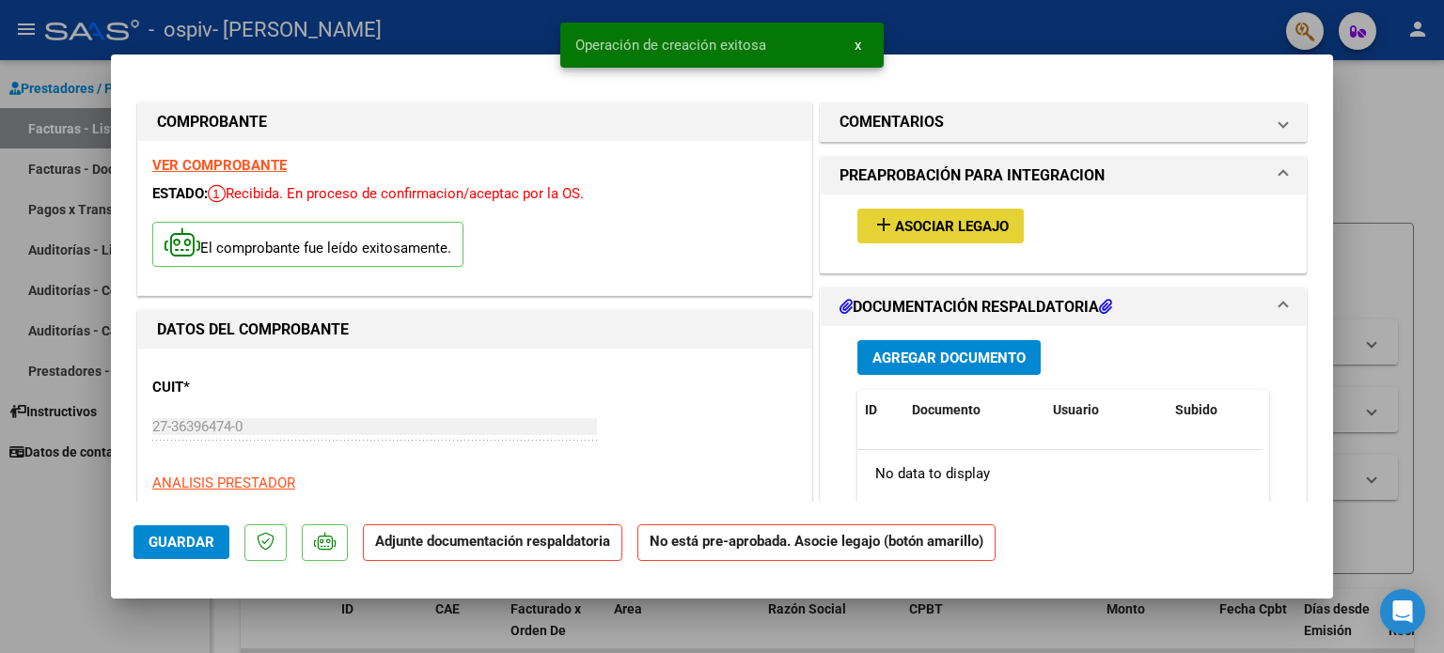
click at [880, 233] on mat-icon "add" at bounding box center [883, 224] width 23 height 23
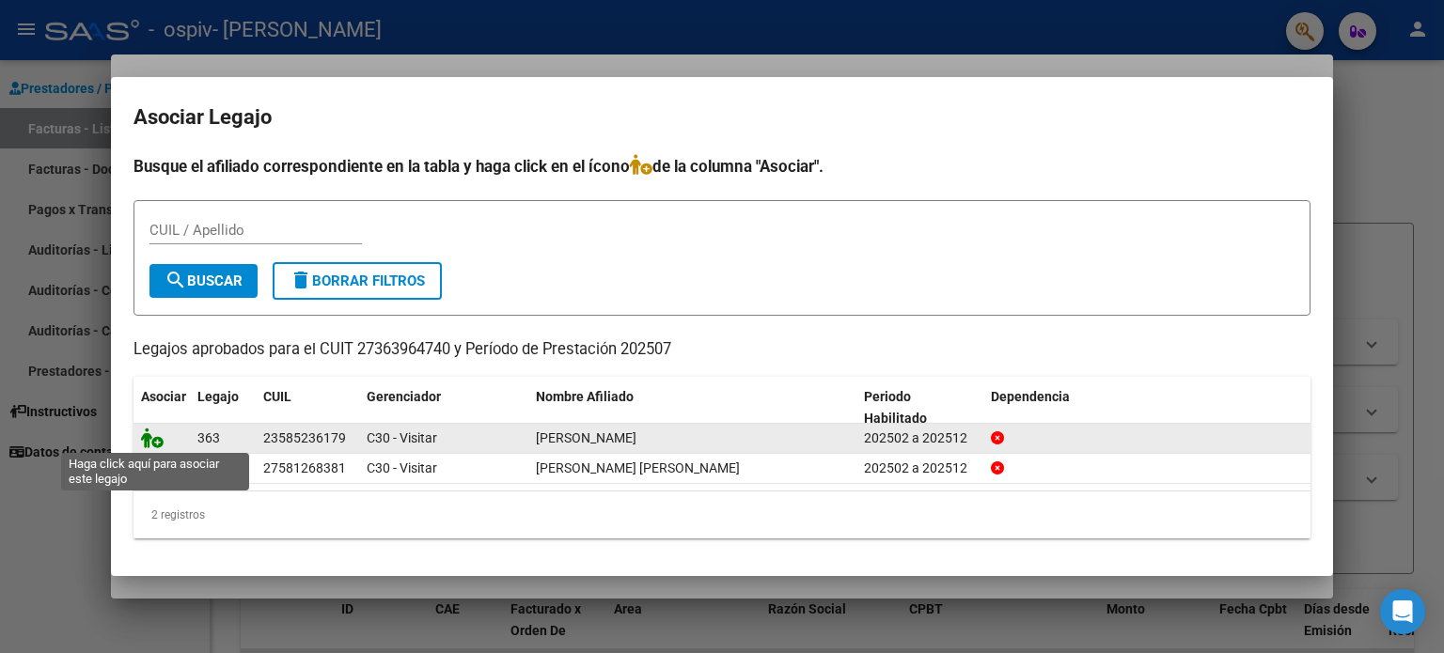
click at [149, 445] on icon at bounding box center [152, 438] width 23 height 21
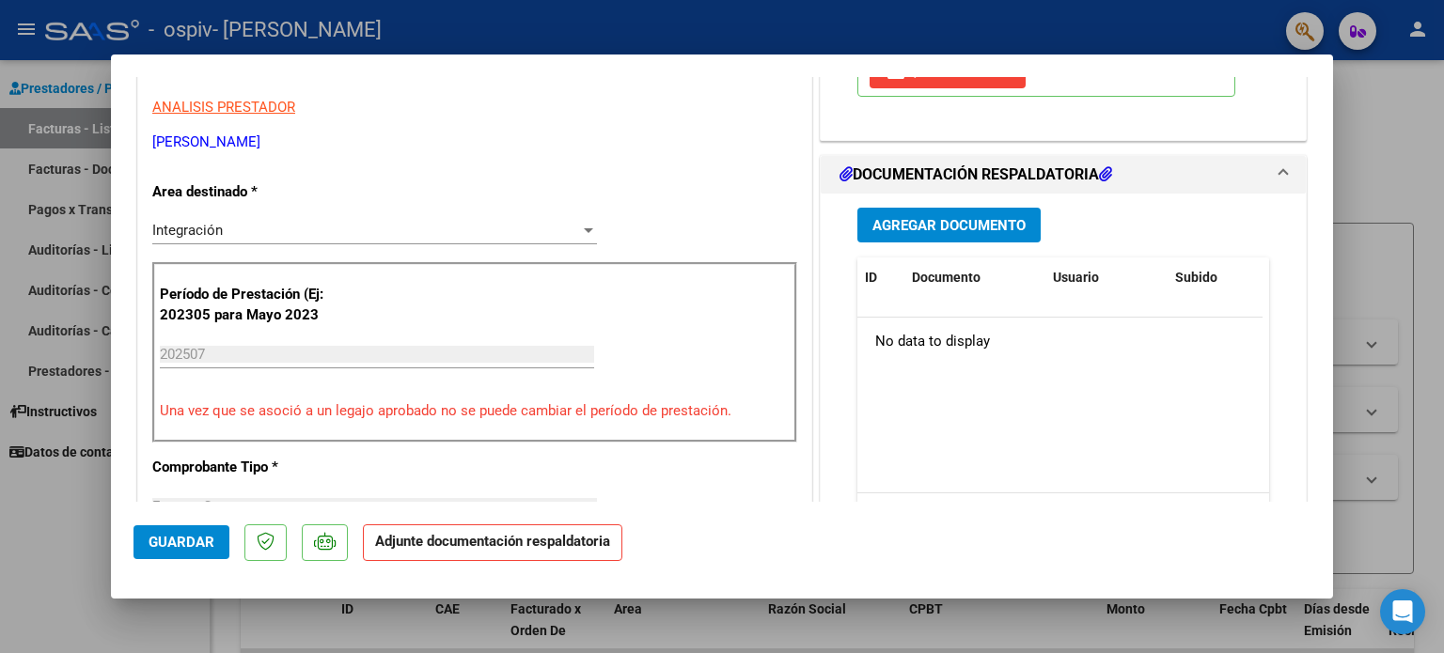
scroll to position [414, 0]
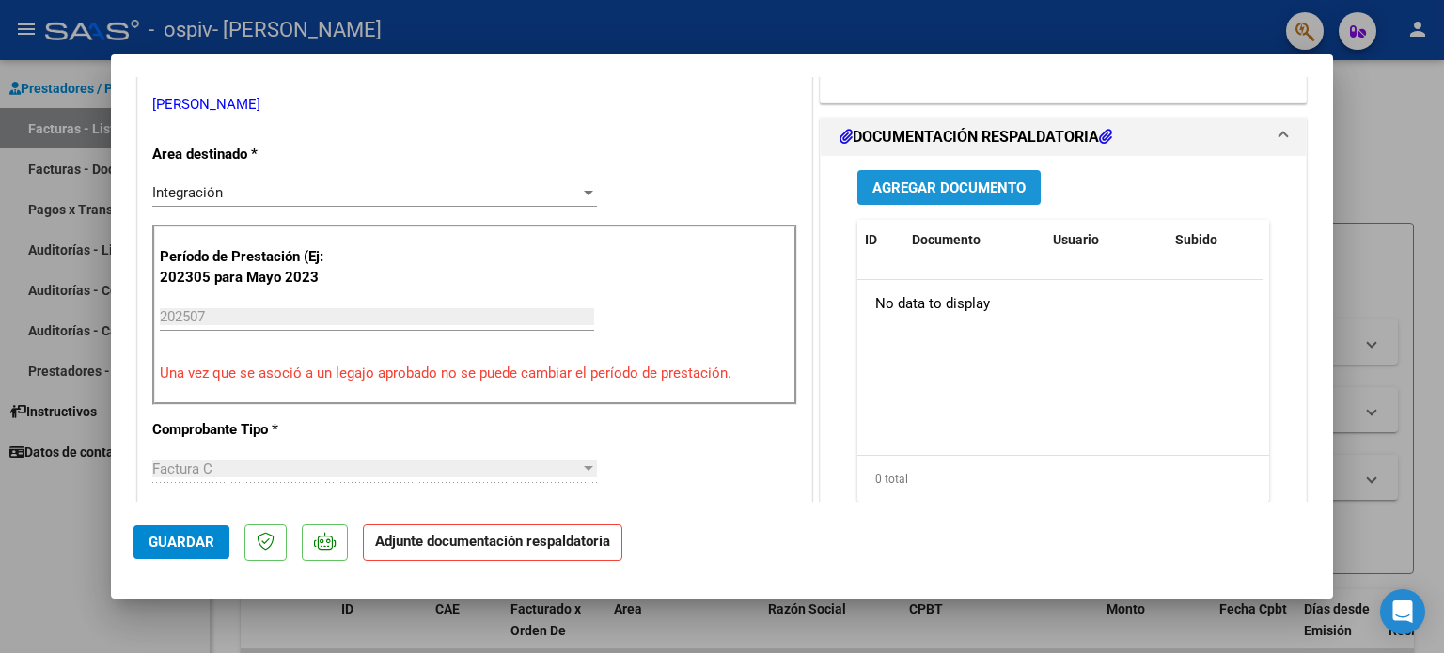
click at [951, 188] on span "Agregar Documento" at bounding box center [948, 188] width 153 height 17
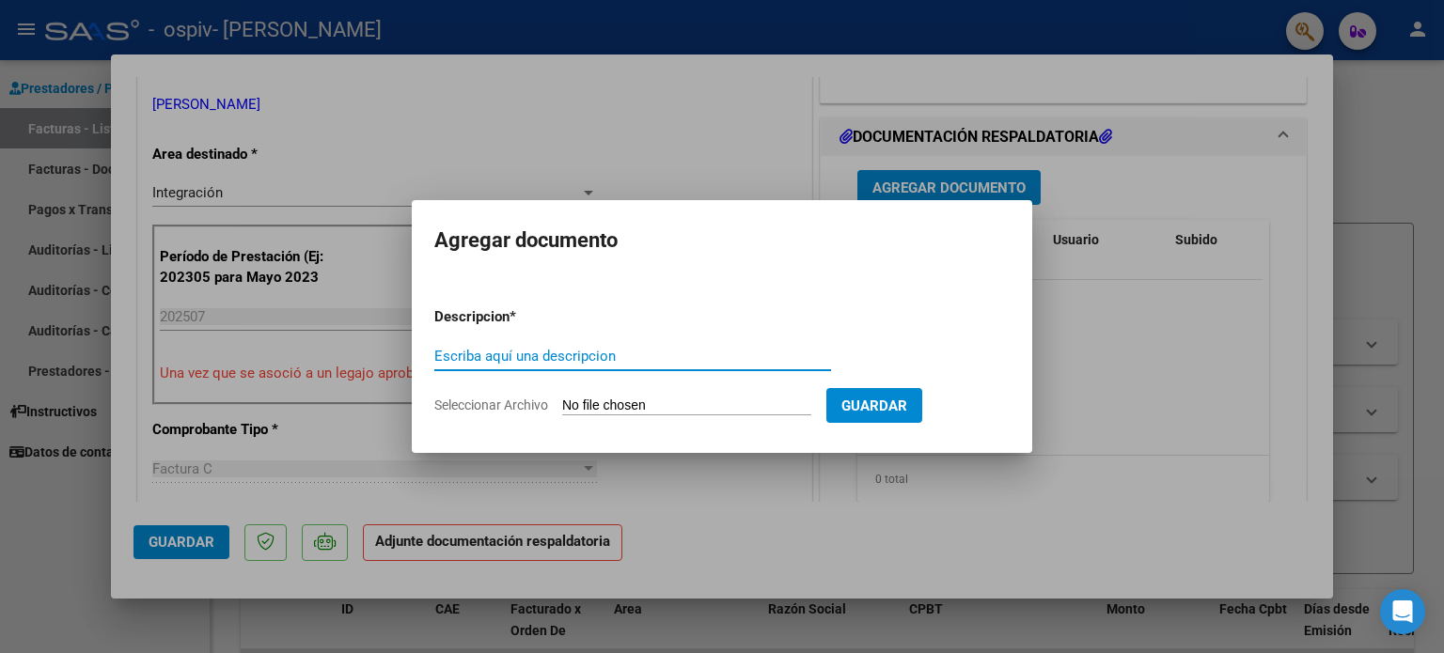
click at [557, 353] on input "Escriba aquí una descripcion" at bounding box center [632, 356] width 397 height 17
click at [499, 399] on span "Seleccionar Archivo" at bounding box center [491, 405] width 114 height 15
click at [562, 399] on input "Seleccionar Archivo" at bounding box center [686, 407] width 249 height 18
click at [561, 361] on input "presupuesto" at bounding box center [632, 356] width 397 height 17
type input "p"
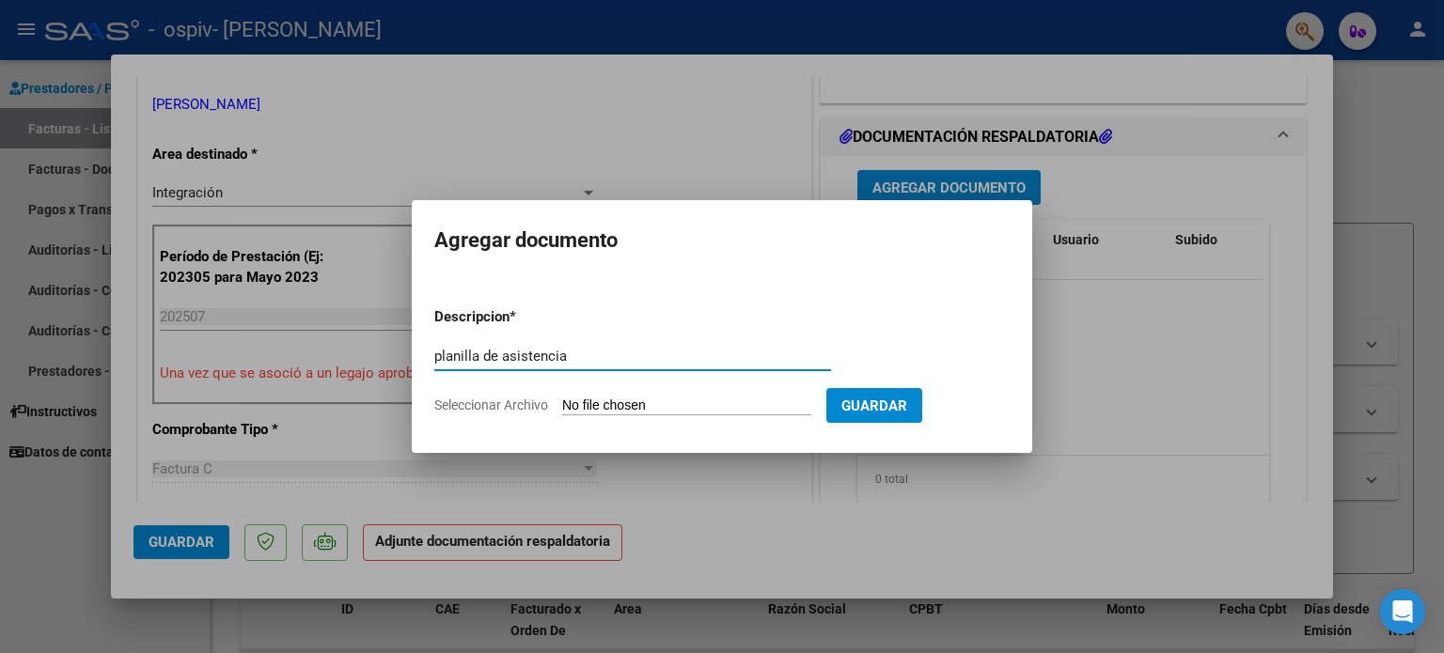
type input "planilla de asistencia"
click at [501, 406] on span "Seleccionar Archivo" at bounding box center [491, 405] width 114 height 15
click at [562, 406] on input "Seleccionar Archivo" at bounding box center [686, 407] width 249 height 18
type input "C:\fakepath\PL [PERSON_NAME].pdf"
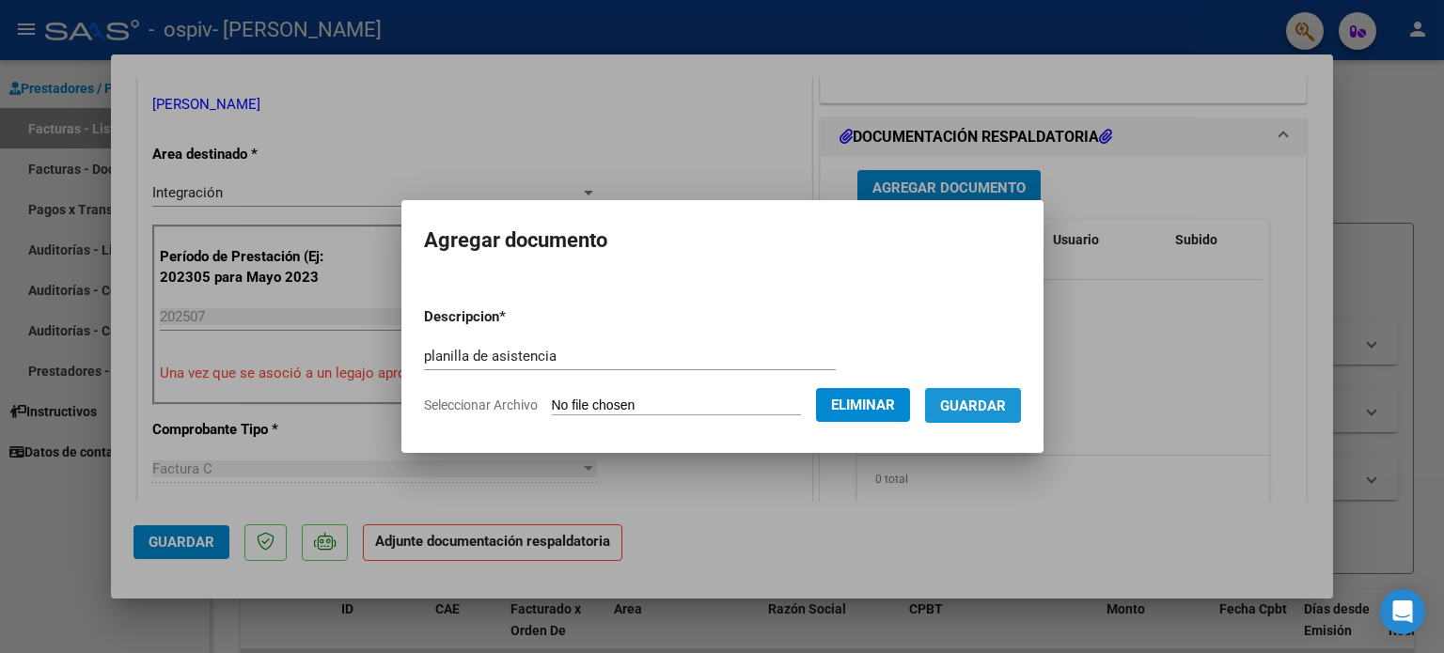
click at [988, 412] on span "Guardar" at bounding box center [973, 406] width 66 height 17
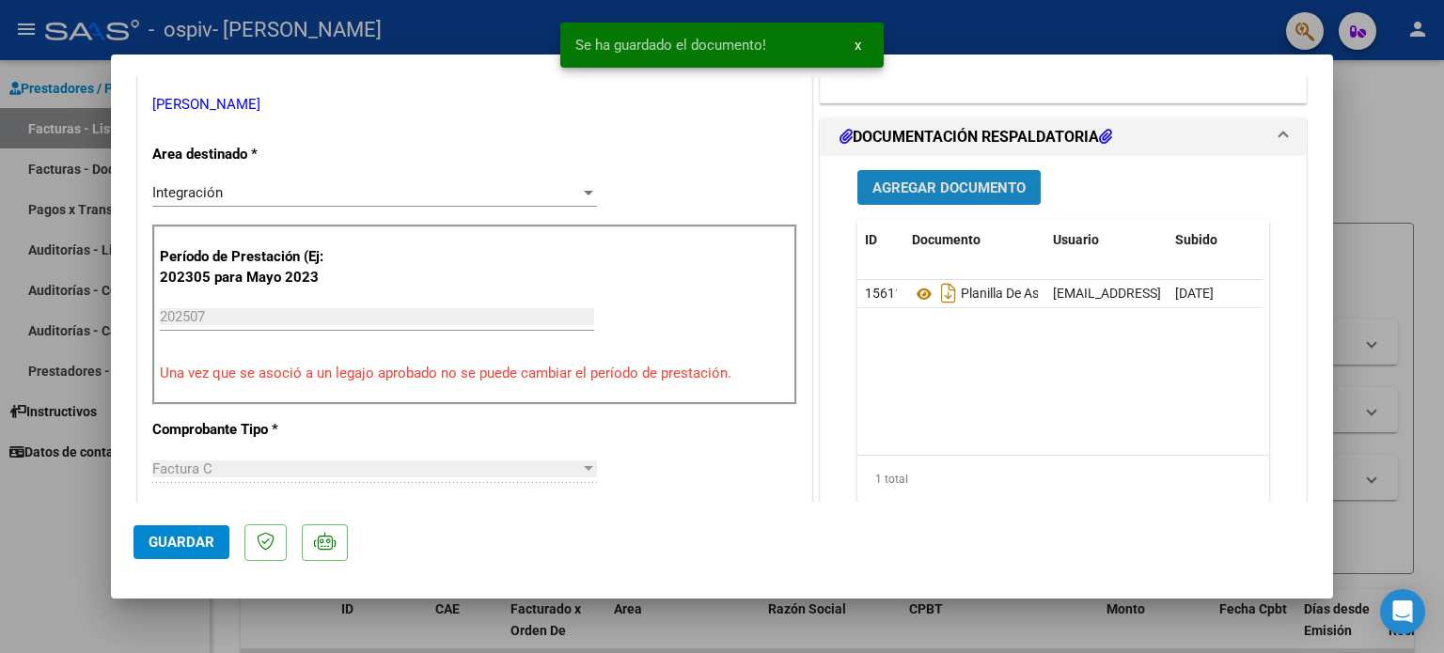
click at [903, 193] on span "Agregar Documento" at bounding box center [948, 188] width 153 height 17
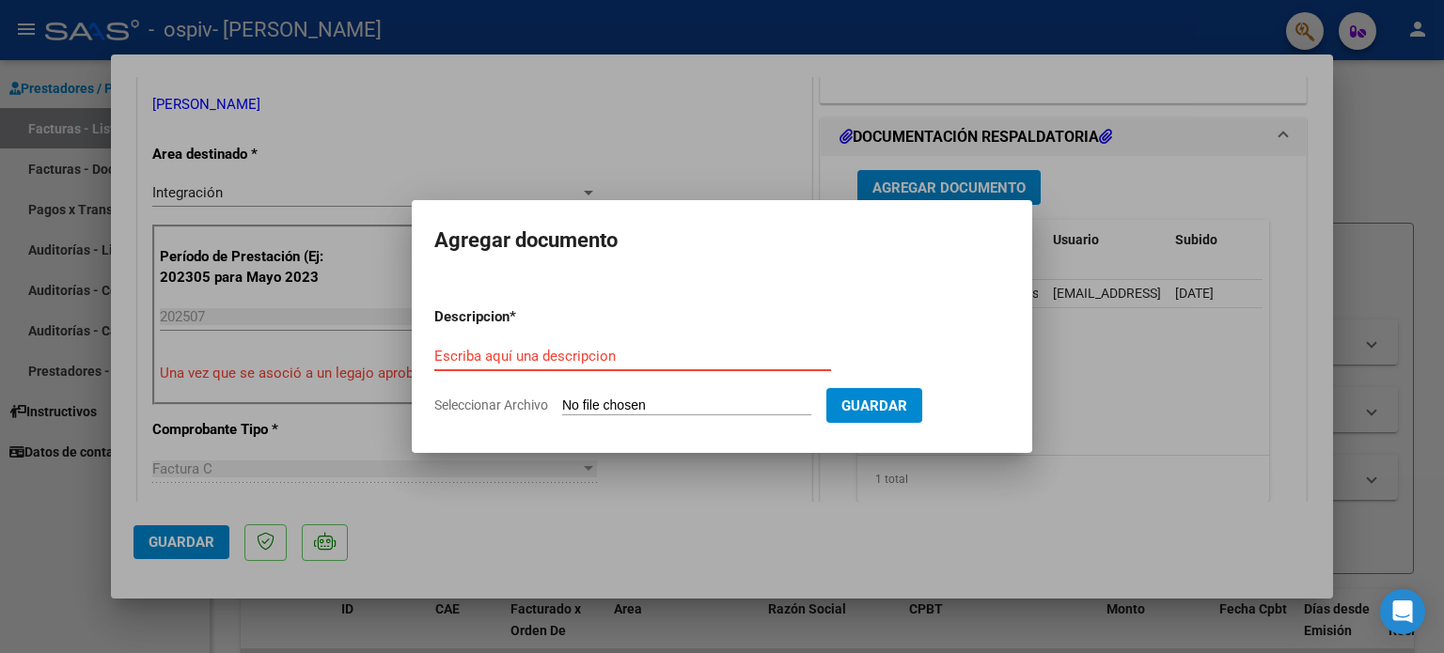
click at [543, 351] on input "Escriba aquí una descripcion" at bounding box center [632, 356] width 397 height 17
type input "presupuesto"
click at [498, 402] on span "Seleccionar Archivo" at bounding box center [491, 405] width 114 height 15
click at [562, 402] on input "Seleccionar Archivo" at bounding box center [686, 407] width 249 height 18
click at [509, 403] on span "Seleccionar Archivo" at bounding box center [491, 405] width 114 height 15
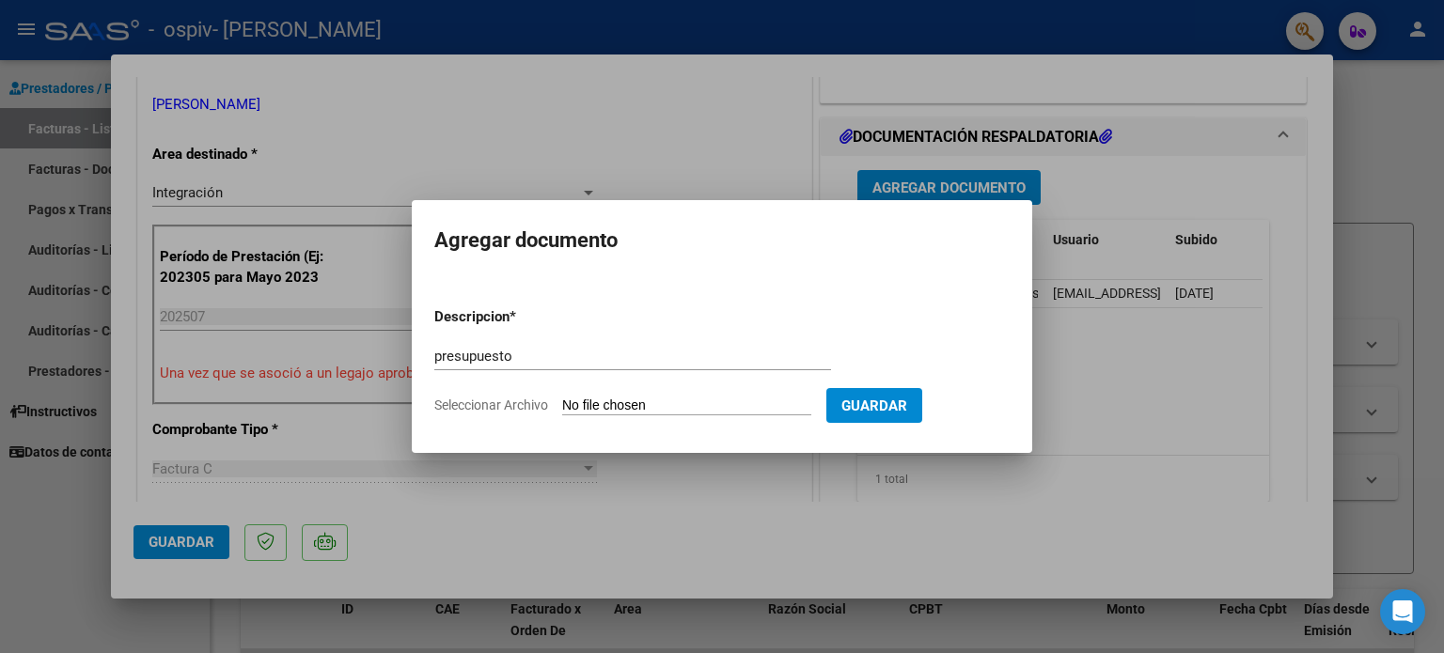
click at [562, 403] on input "Seleccionar Archivo" at bounding box center [686, 407] width 249 height 18
type input "C:\fakepath\HAUESIEN [PERSON_NAME] TO 2025 (1).pdf"
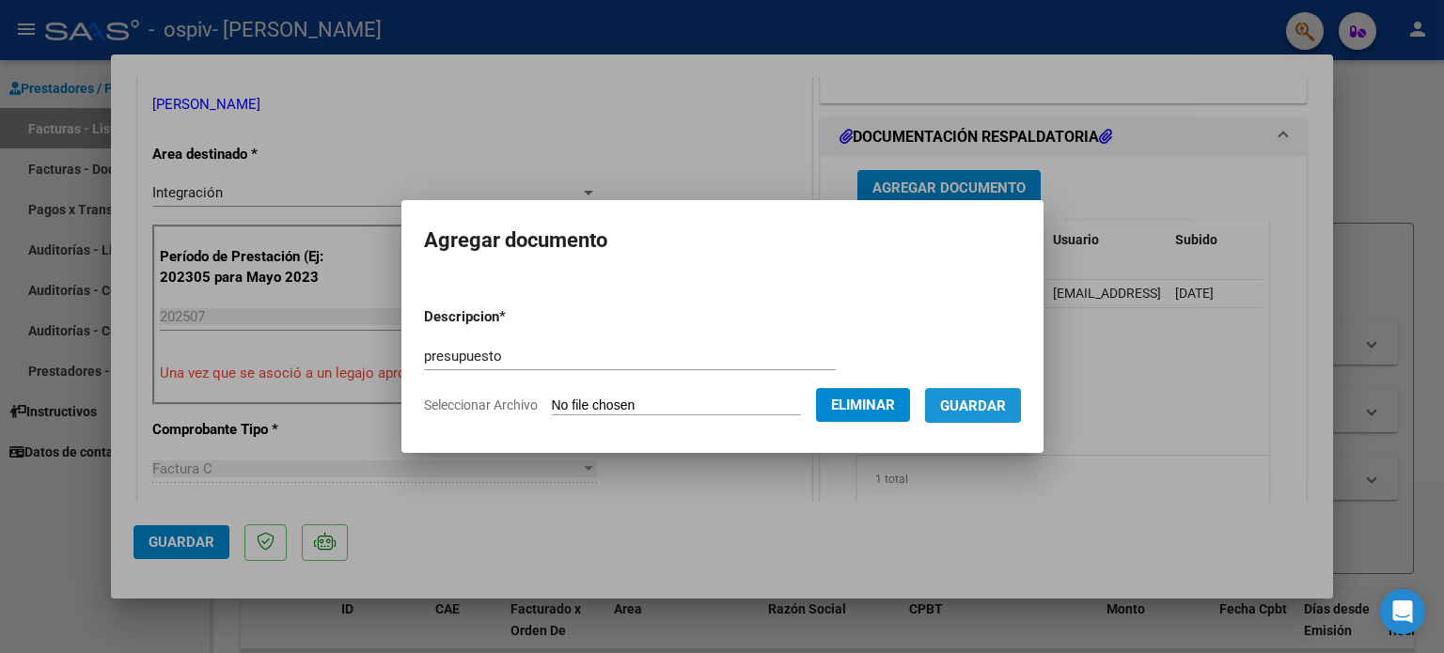
click at [967, 401] on span "Guardar" at bounding box center [973, 406] width 66 height 17
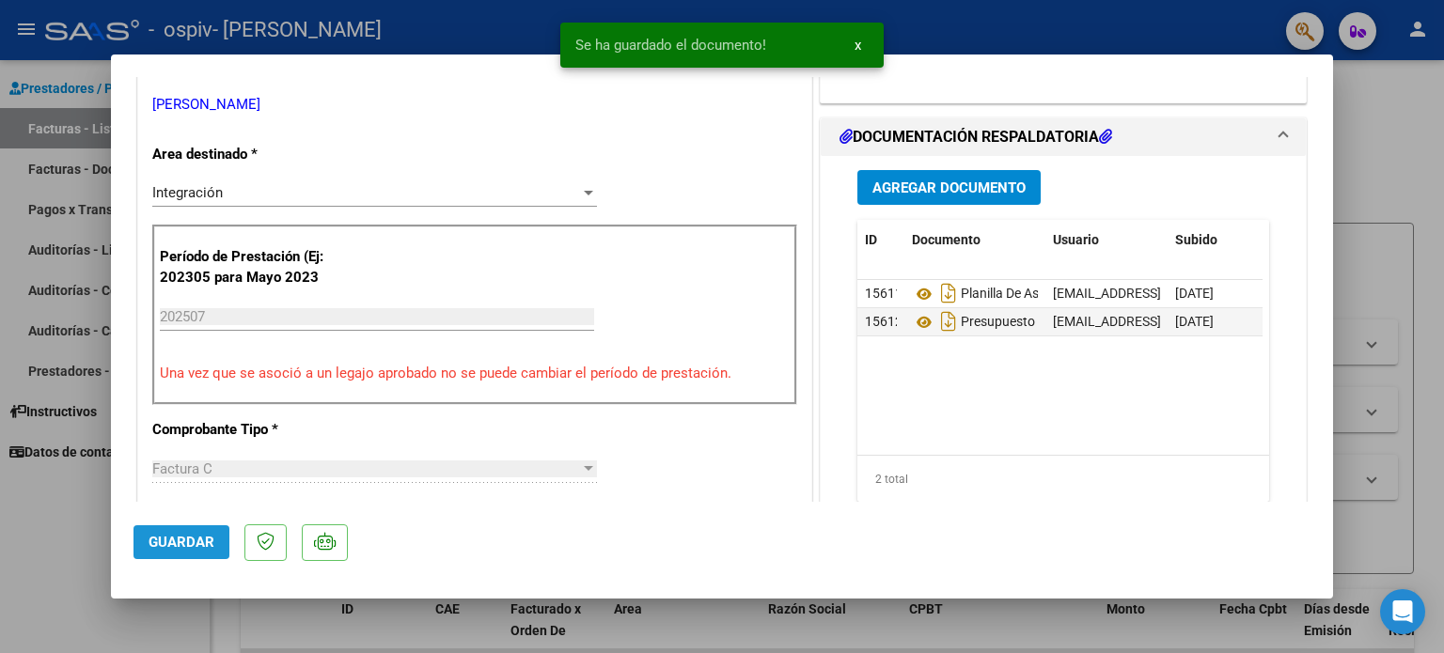
click at [164, 537] on span "Guardar" at bounding box center [182, 542] width 66 height 17
